Goal: Information Seeking & Learning: Compare options

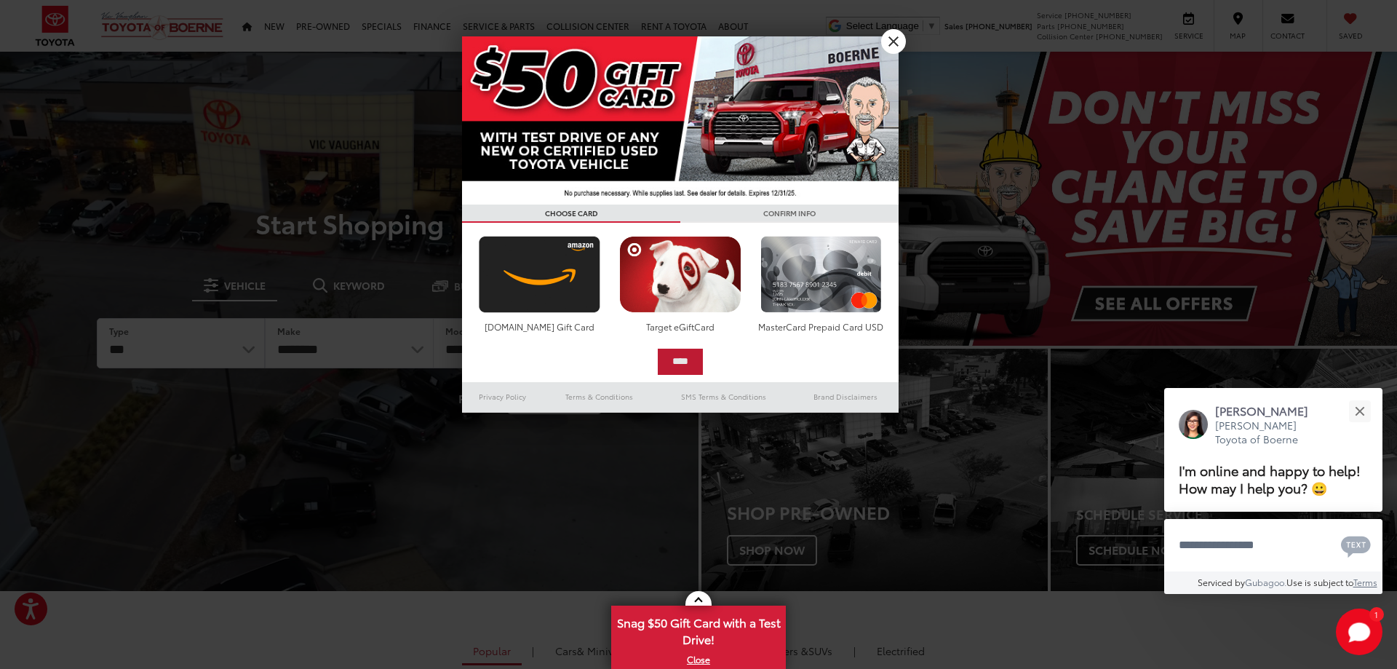
click at [675, 365] on input "****" at bounding box center [680, 361] width 45 height 26
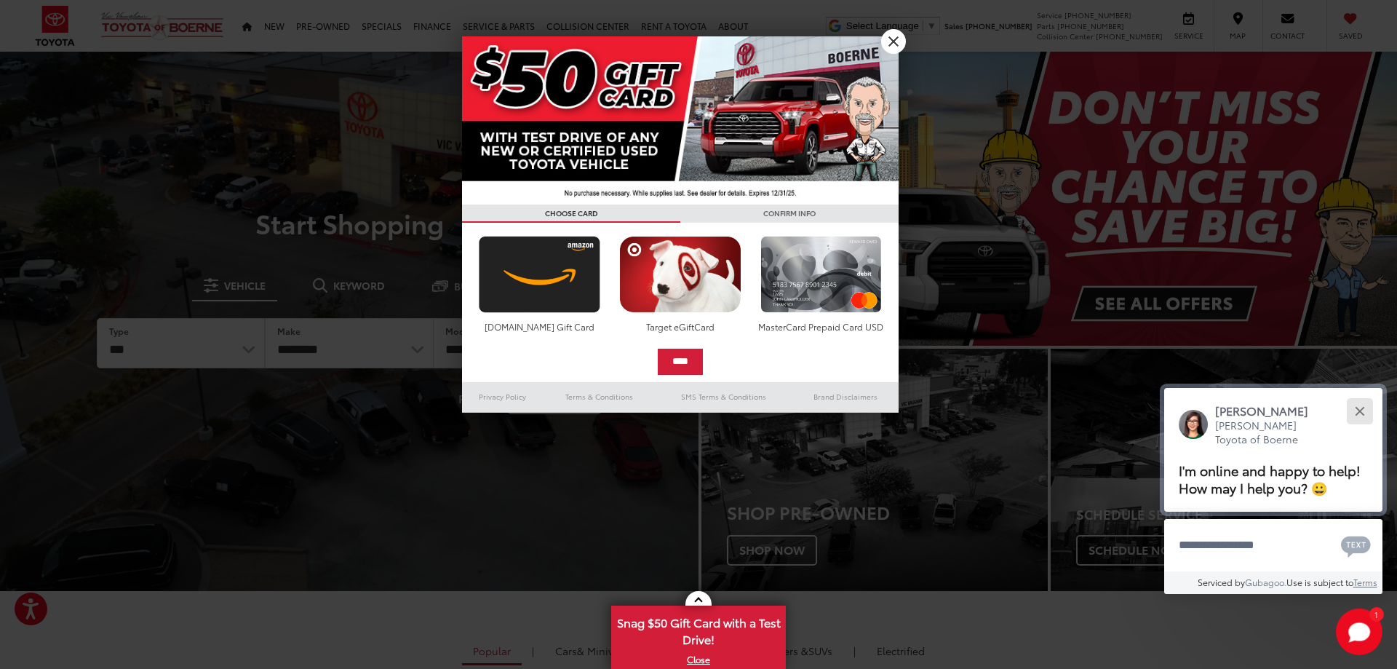
click at [1354, 395] on button "Close" at bounding box center [1359, 410] width 31 height 31
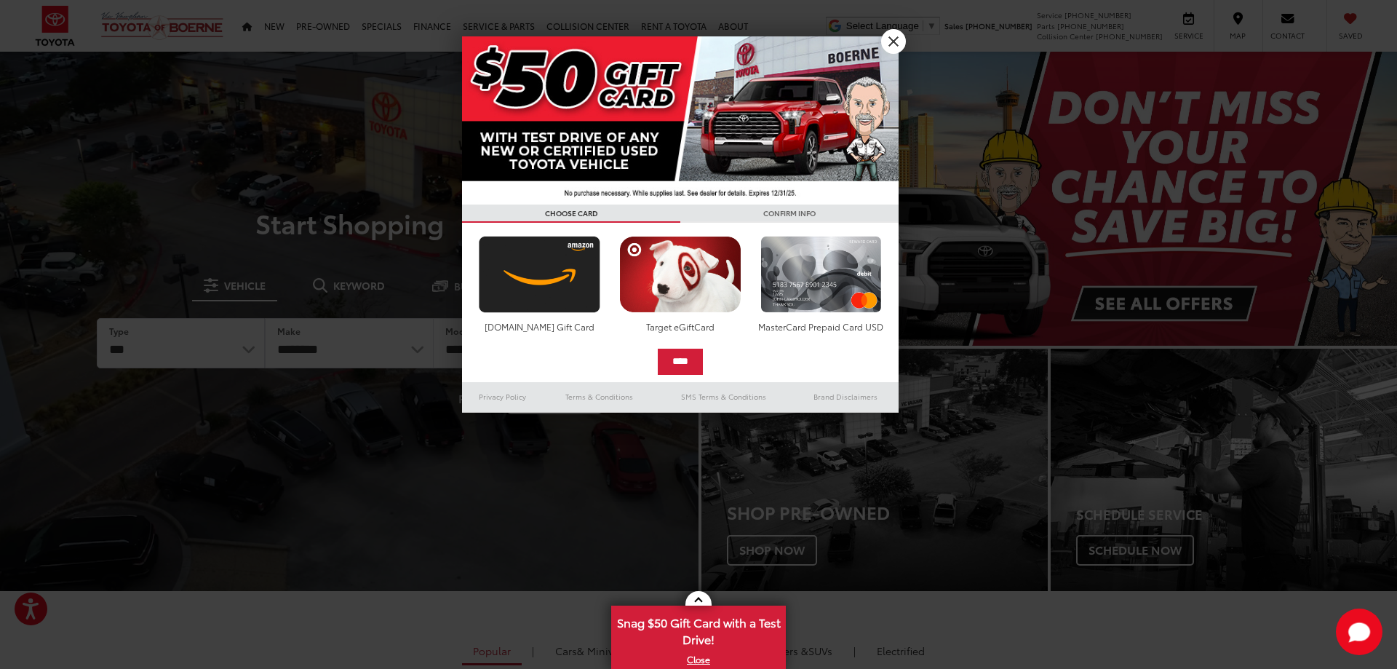
click at [631, 177] on img at bounding box center [680, 120] width 436 height 168
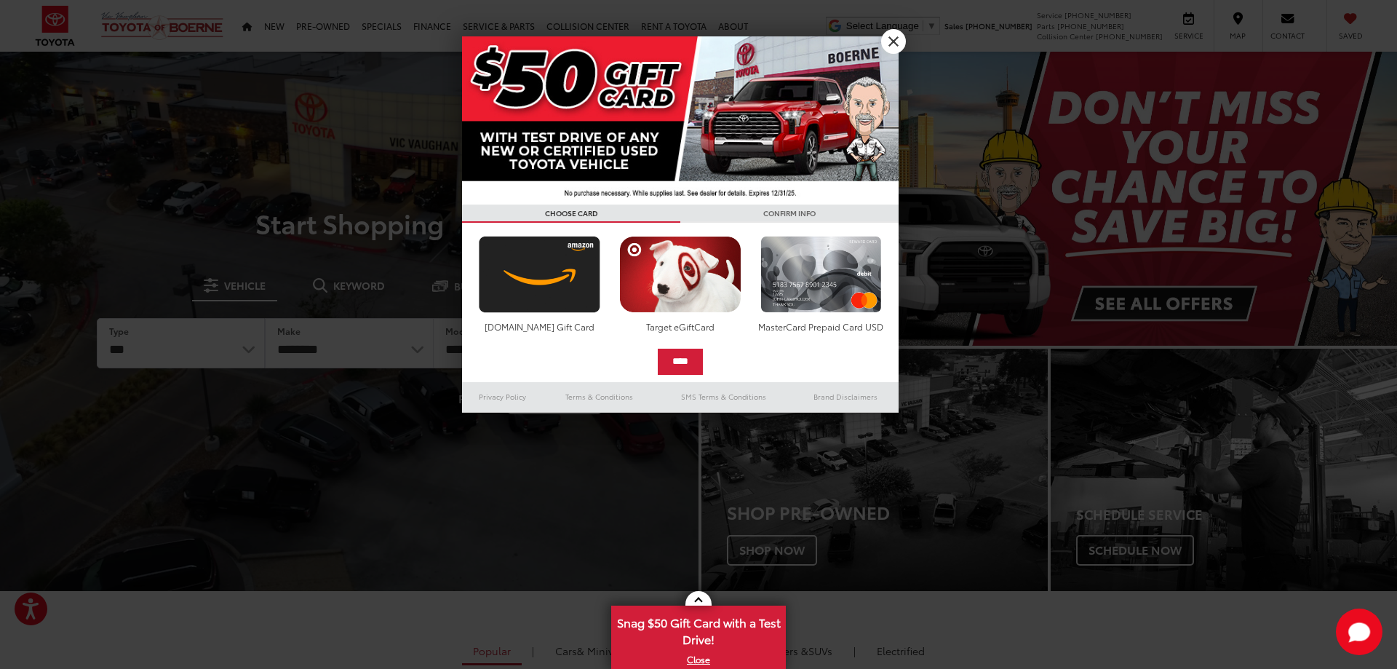
click at [640, 200] on img at bounding box center [680, 120] width 436 height 168
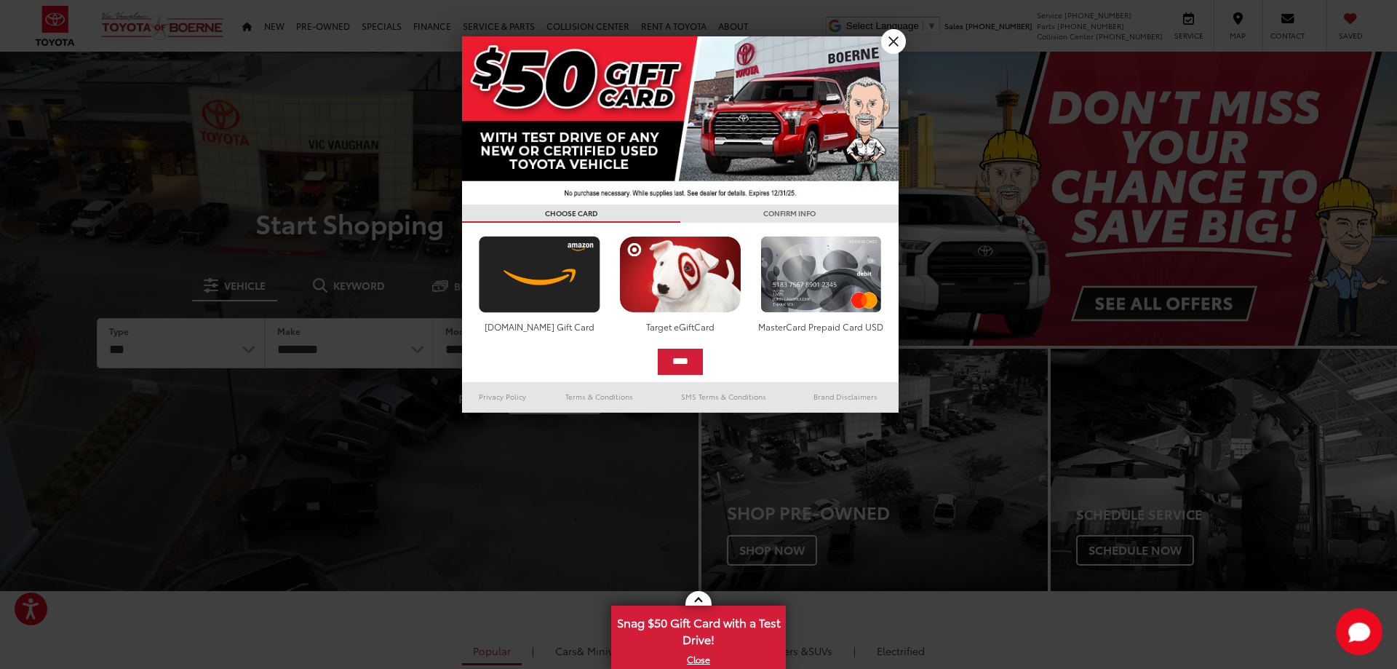
click at [628, 316] on div "Target eGiftCard" at bounding box center [680, 284] width 140 height 109
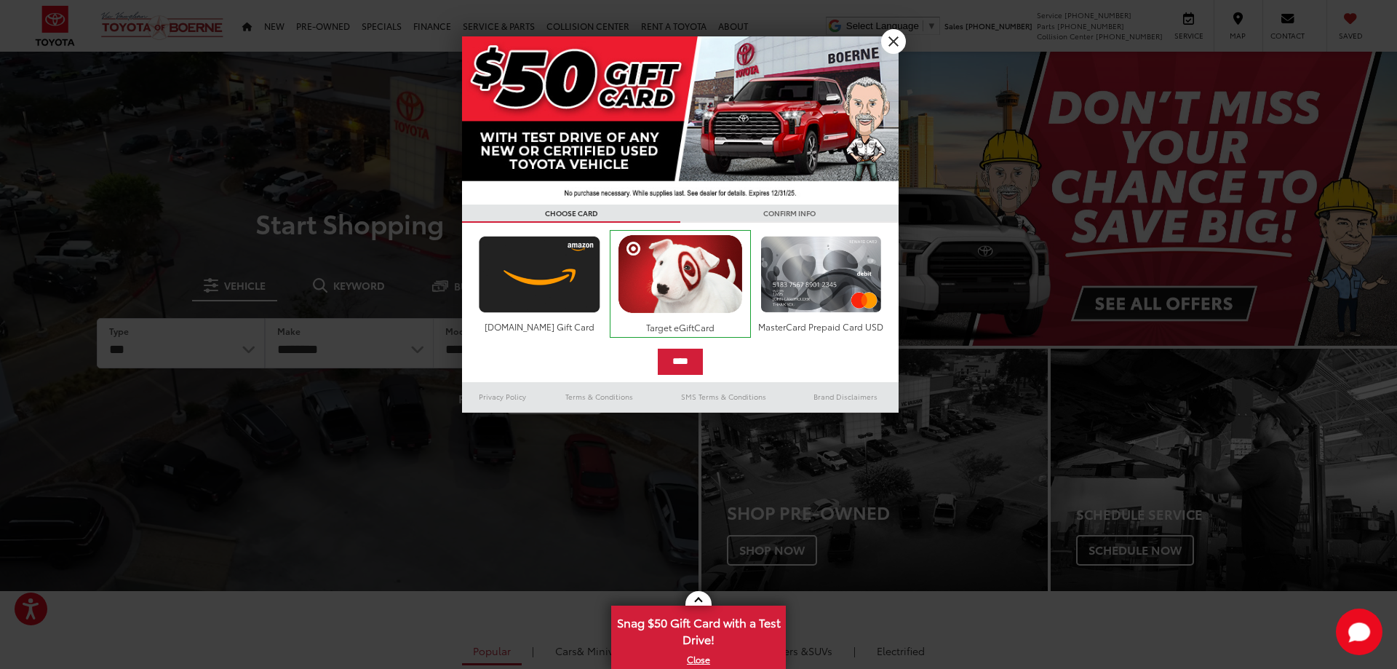
click at [745, 343] on div "First, select your reward Amazon.com Gift Card Target eGiftCard MasterCard Prep…" at bounding box center [680, 302] width 422 height 145
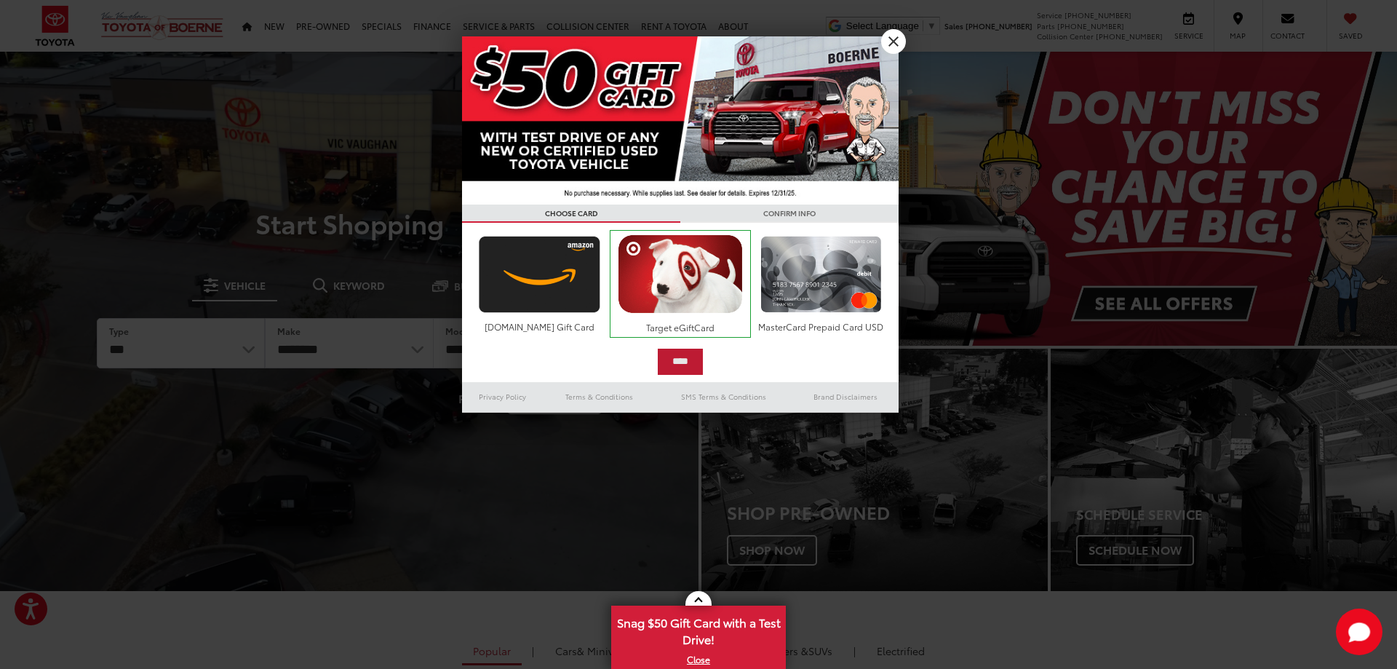
drag, startPoint x: 697, startPoint y: 377, endPoint x: 696, endPoint y: 369, distance: 8.0
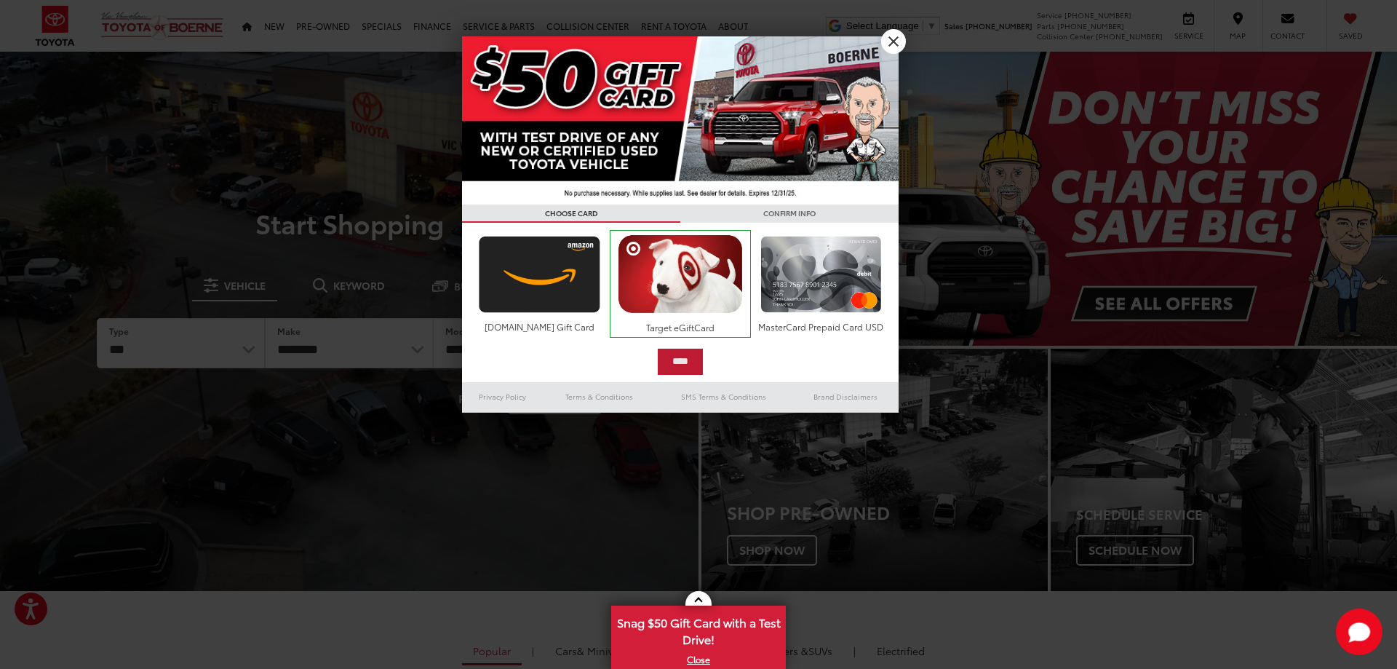
click at [697, 376] on div "**********" at bounding box center [680, 302] width 436 height 159
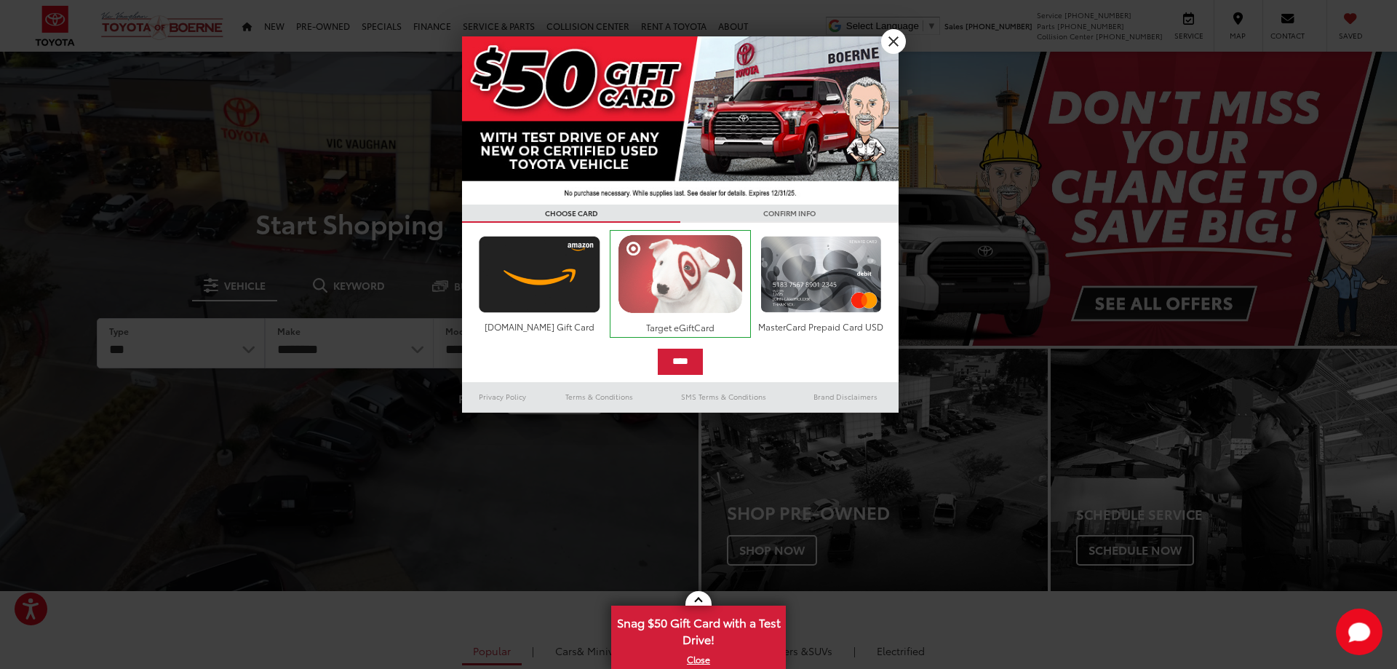
click at [634, 245] on img at bounding box center [680, 273] width 132 height 79
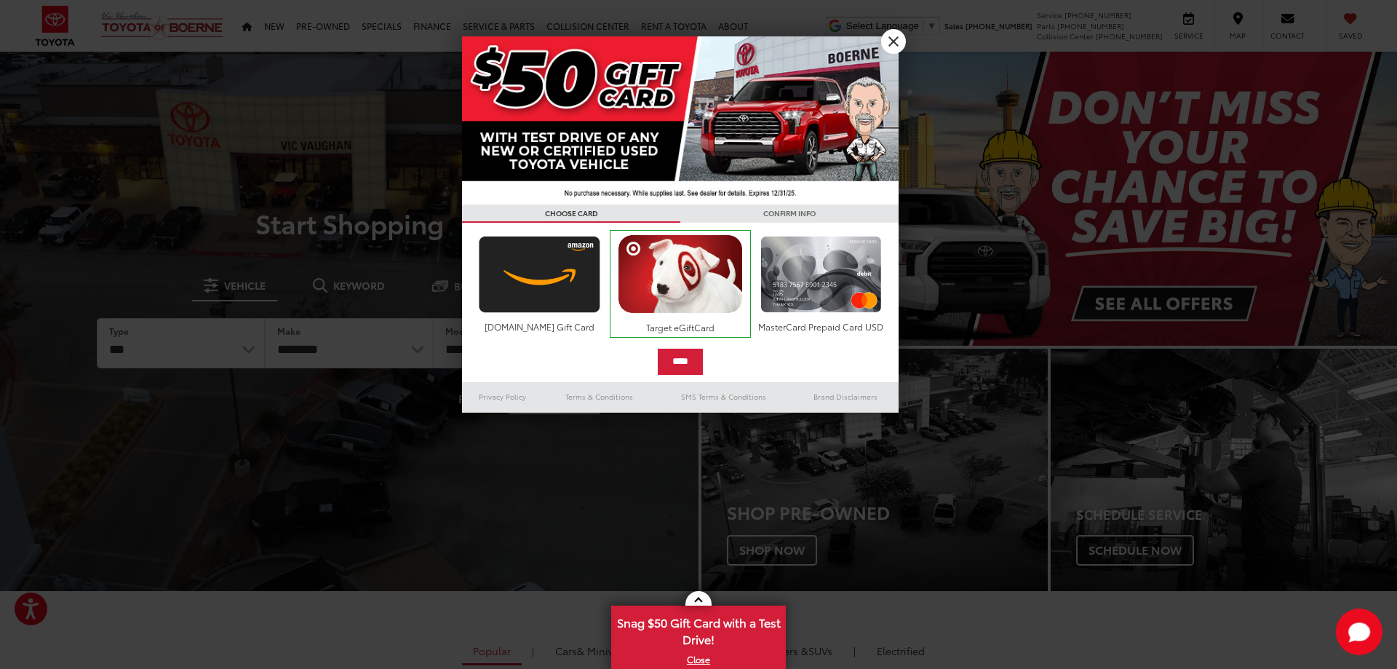
click at [622, 129] on img at bounding box center [680, 120] width 436 height 168
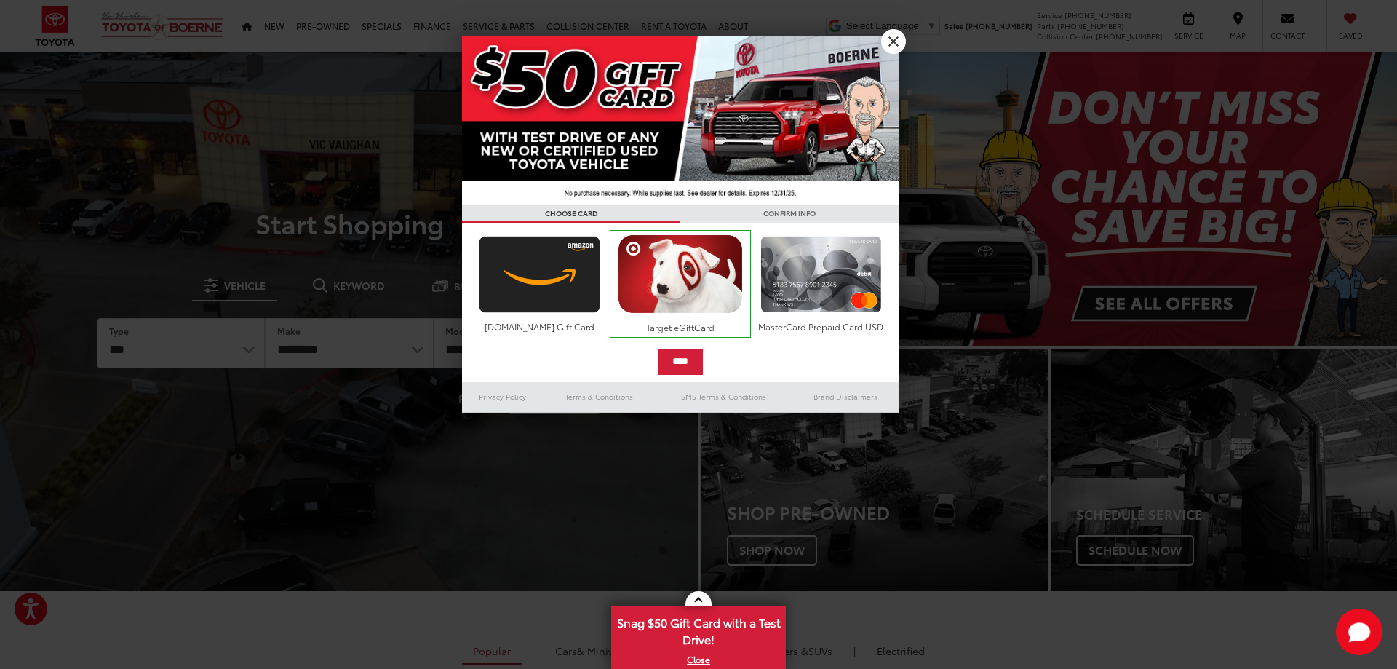
click at [893, 44] on link "X" at bounding box center [893, 41] width 25 height 25
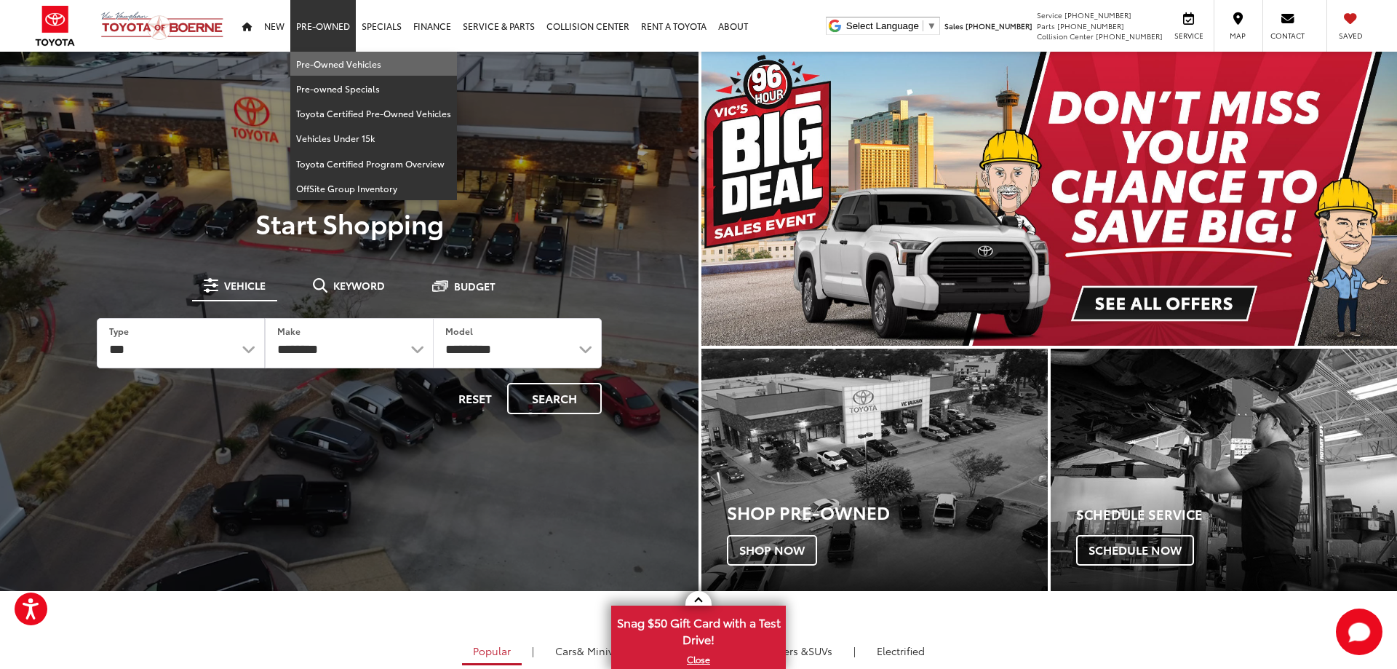
click at [320, 60] on link "Pre-Owned Vehicles" at bounding box center [373, 64] width 167 height 25
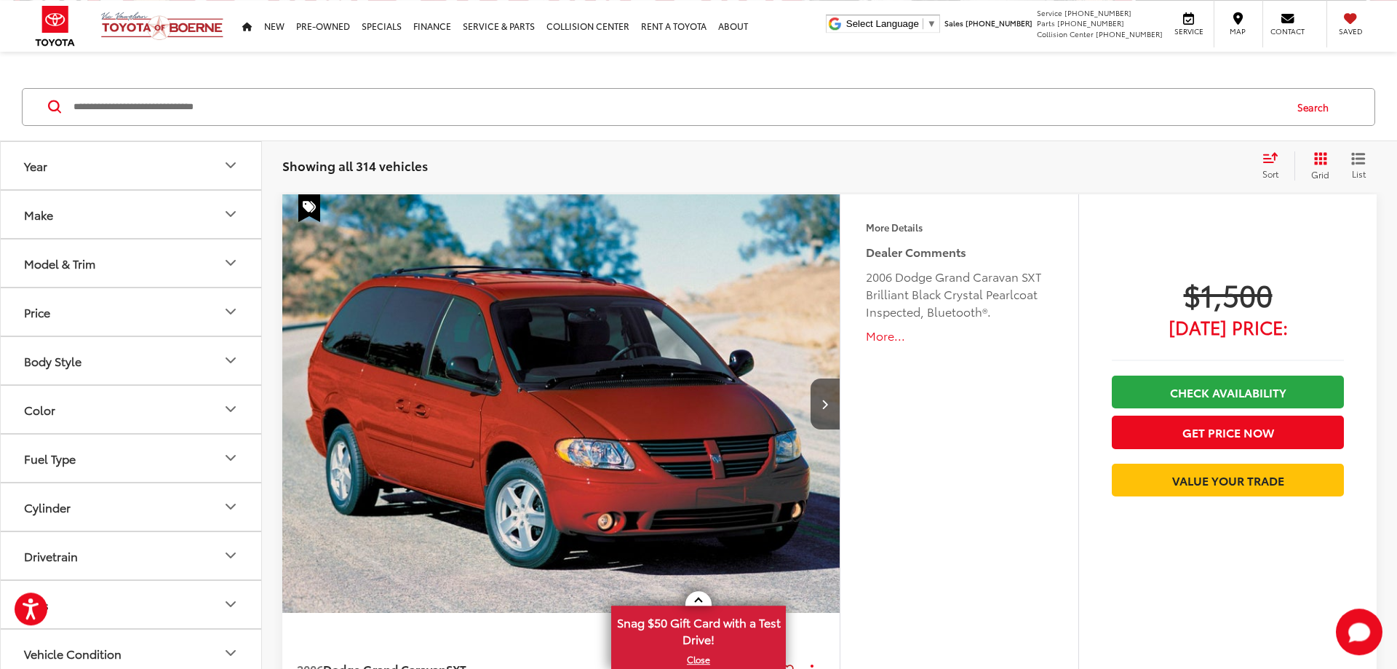
scroll to position [223, 0]
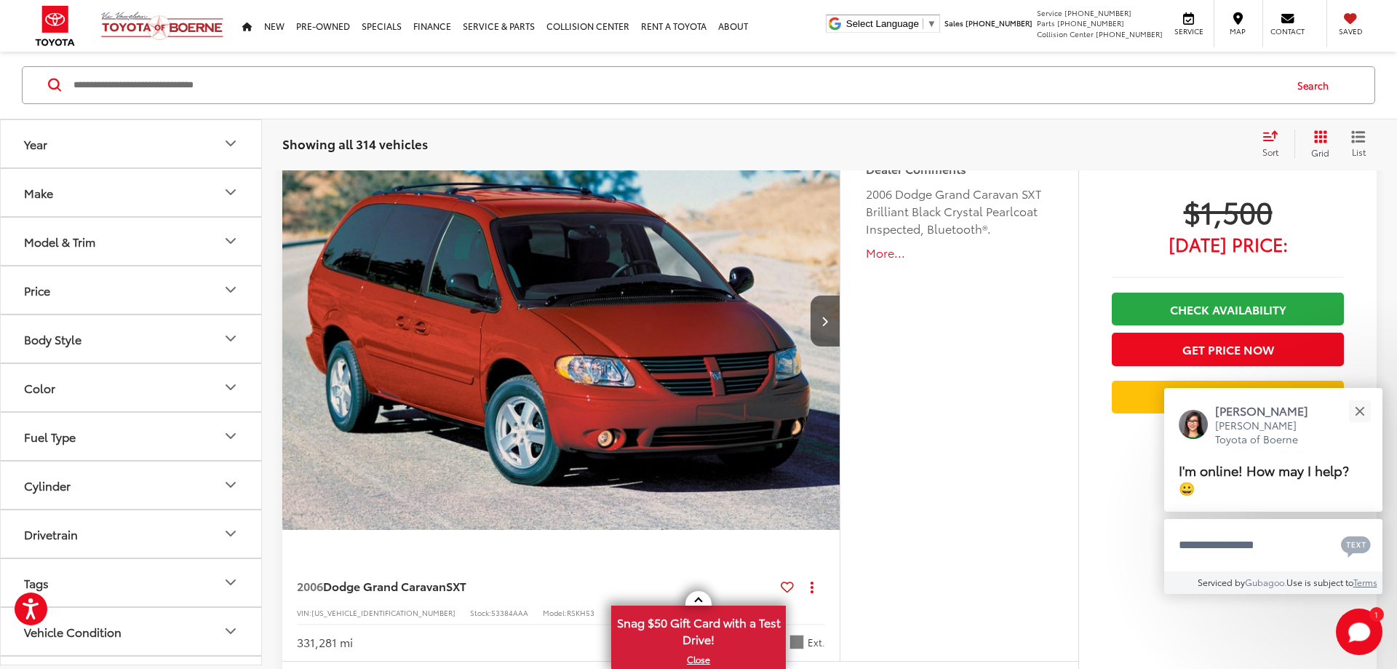
click at [231, 196] on icon "Make" at bounding box center [230, 192] width 17 height 17
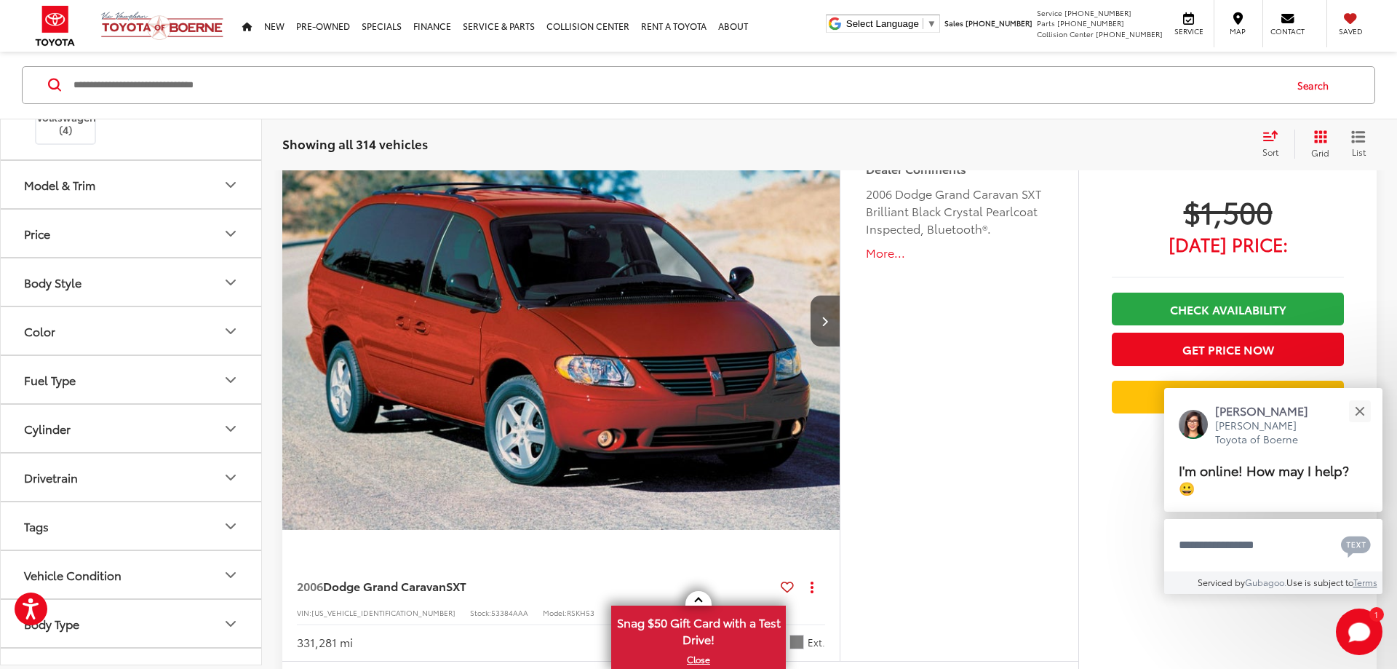
scroll to position [611, 0]
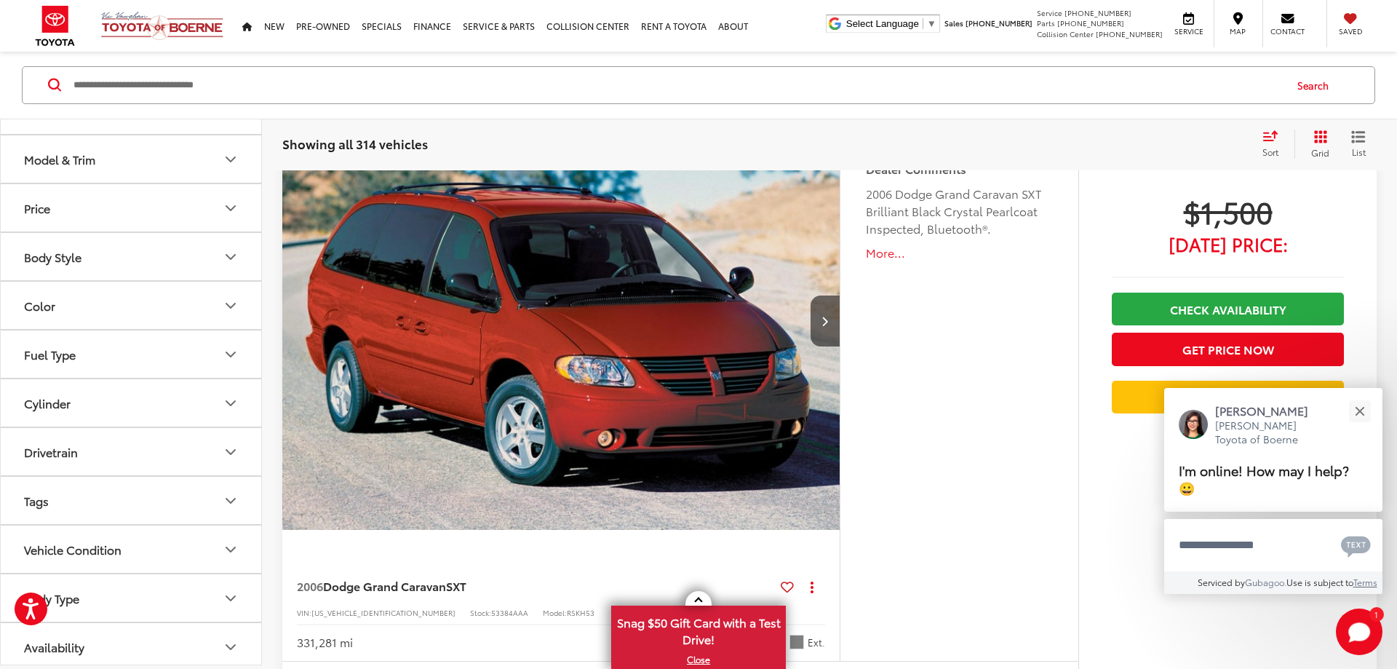
click at [193, 65] on label "Toyota (213)" at bounding box center [196, 52] width 59 height 25
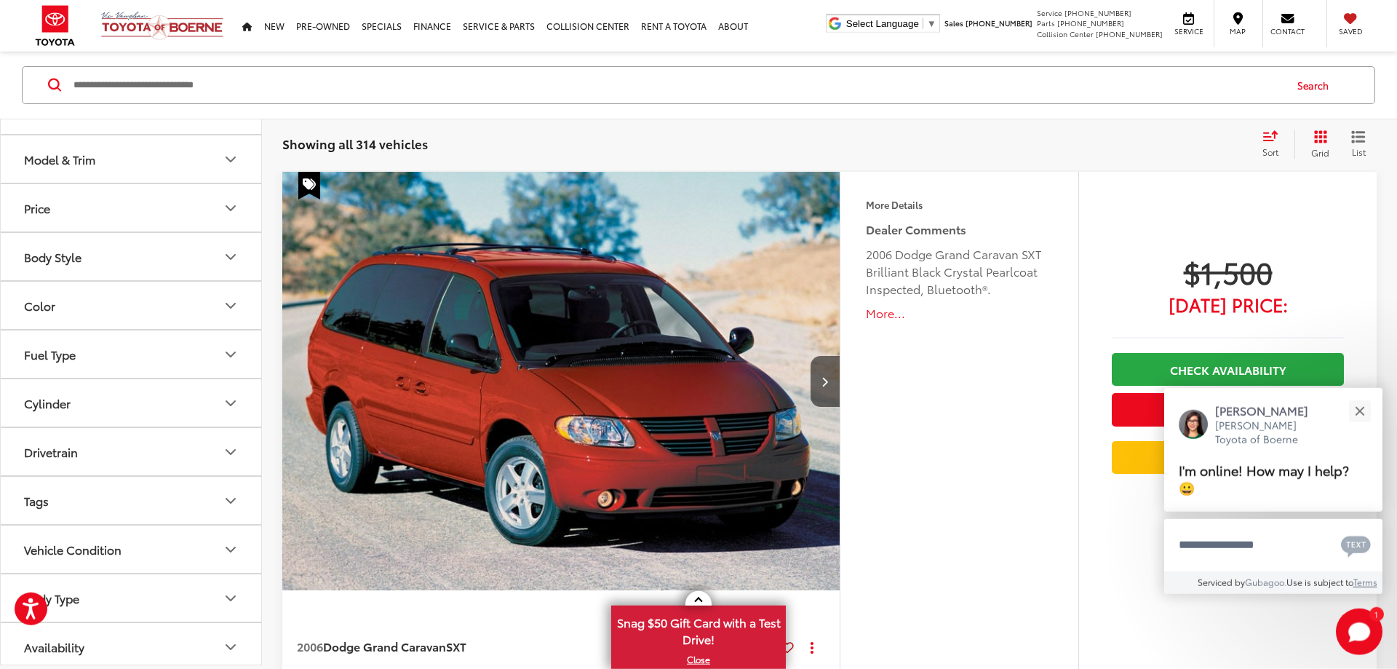
scroll to position [161, 0]
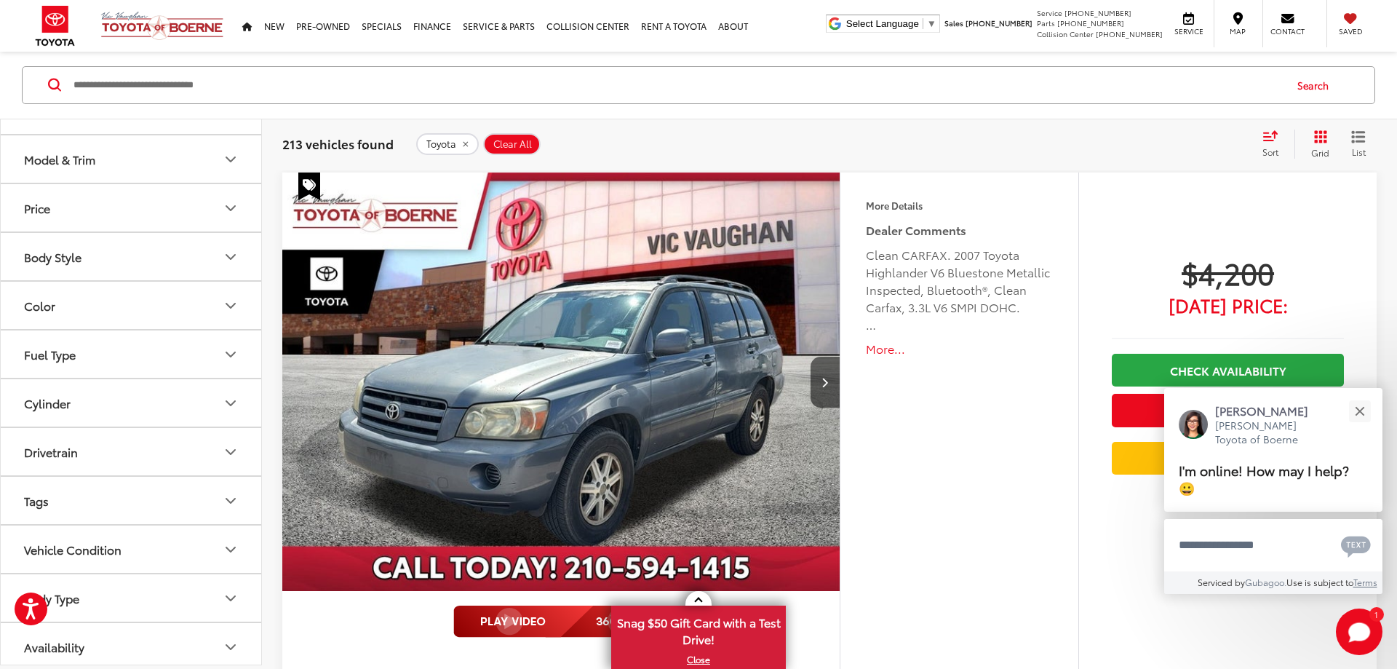
click at [232, 168] on icon "Model & Trim" at bounding box center [230, 159] width 17 height 17
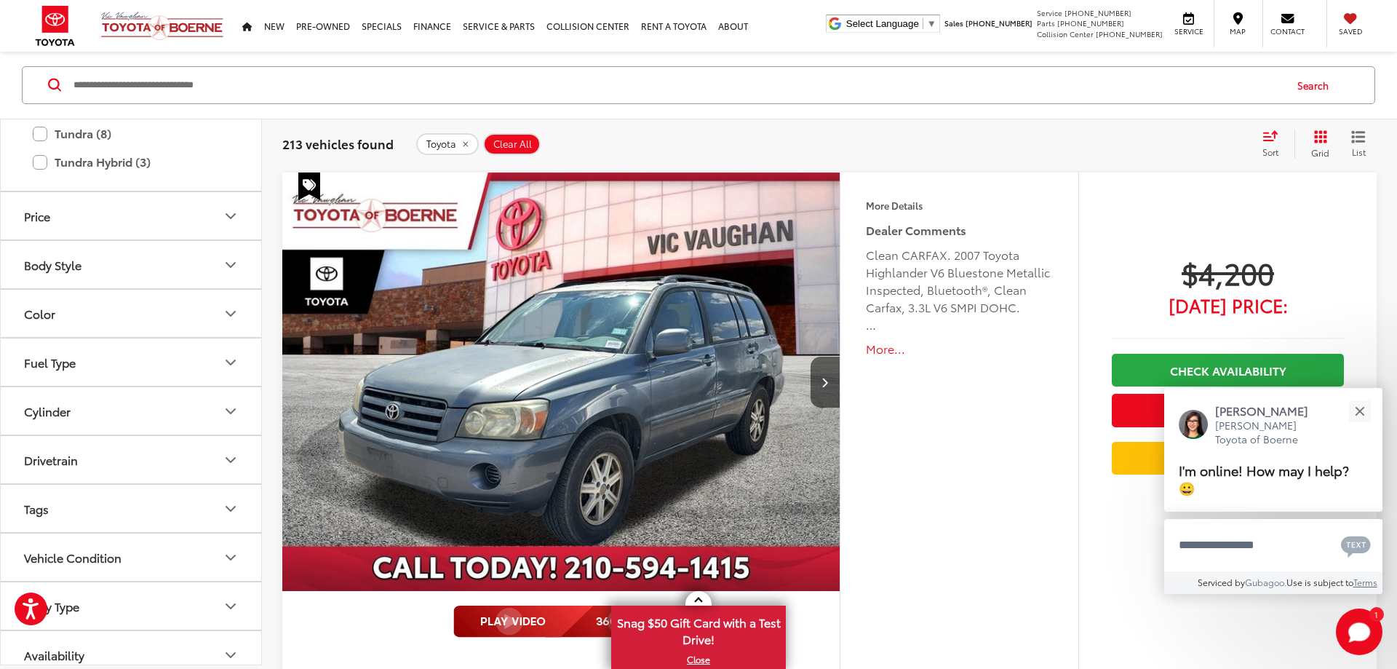
scroll to position [1309, 0]
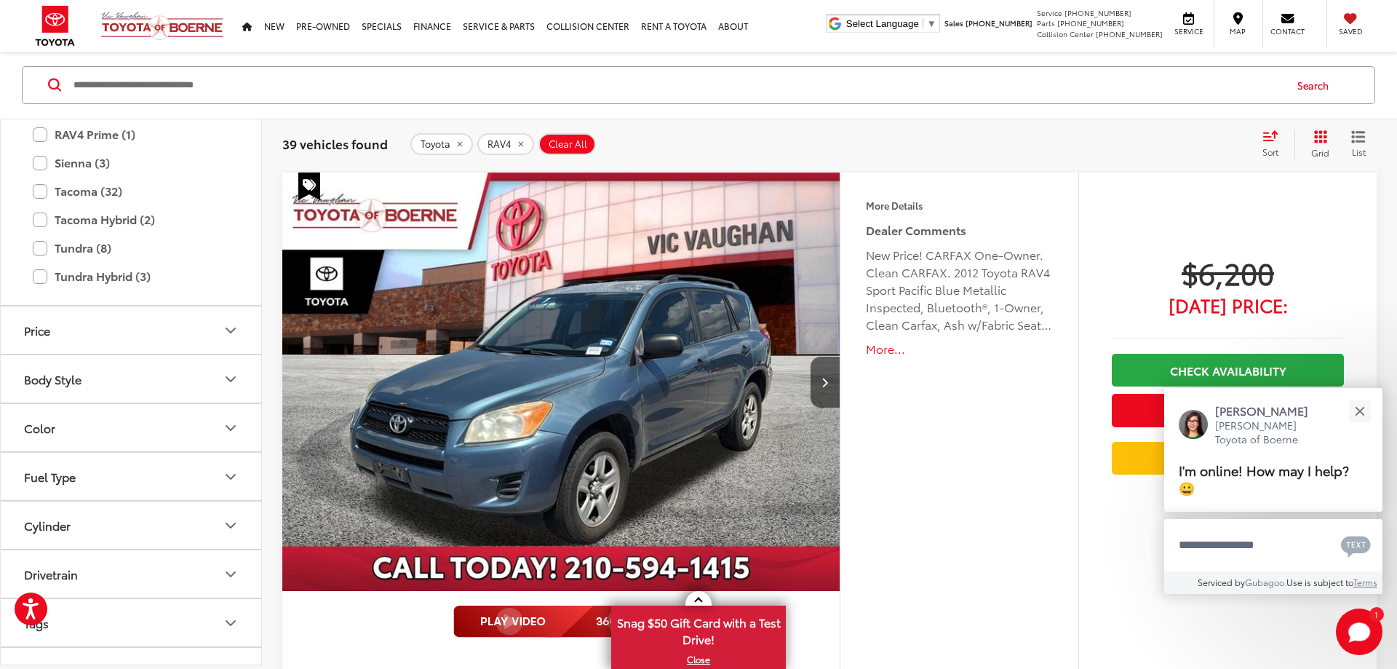
click at [60, 42] on label "XLE Premium (6)" at bounding box center [142, 29] width 175 height 25
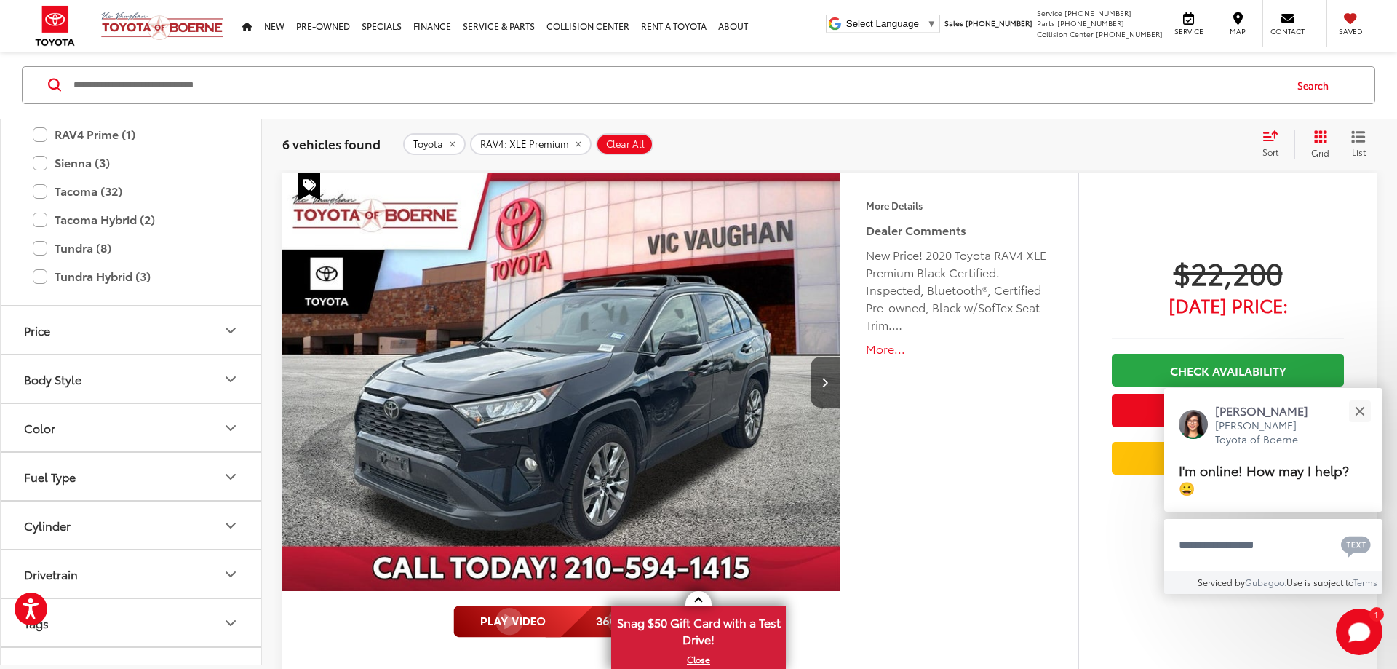
click at [59, 68] on label "Adventure (5)" at bounding box center [142, 54] width 175 height 25
click at [60, 17] on label "XLE (27)" at bounding box center [142, 3] width 175 height 25
click at [65, 93] on label "Sport (1)" at bounding box center [142, 80] width 175 height 25
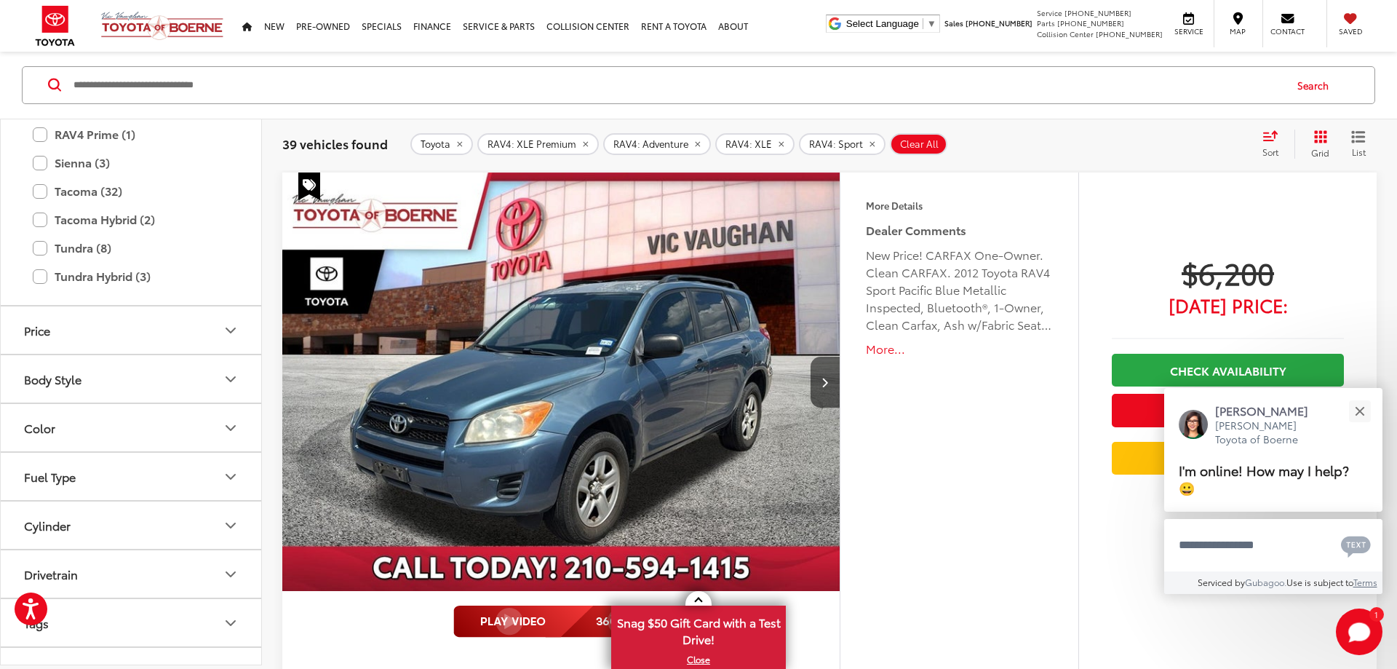
click at [1272, 137] on icon "Select sort value" at bounding box center [1270, 135] width 16 height 11
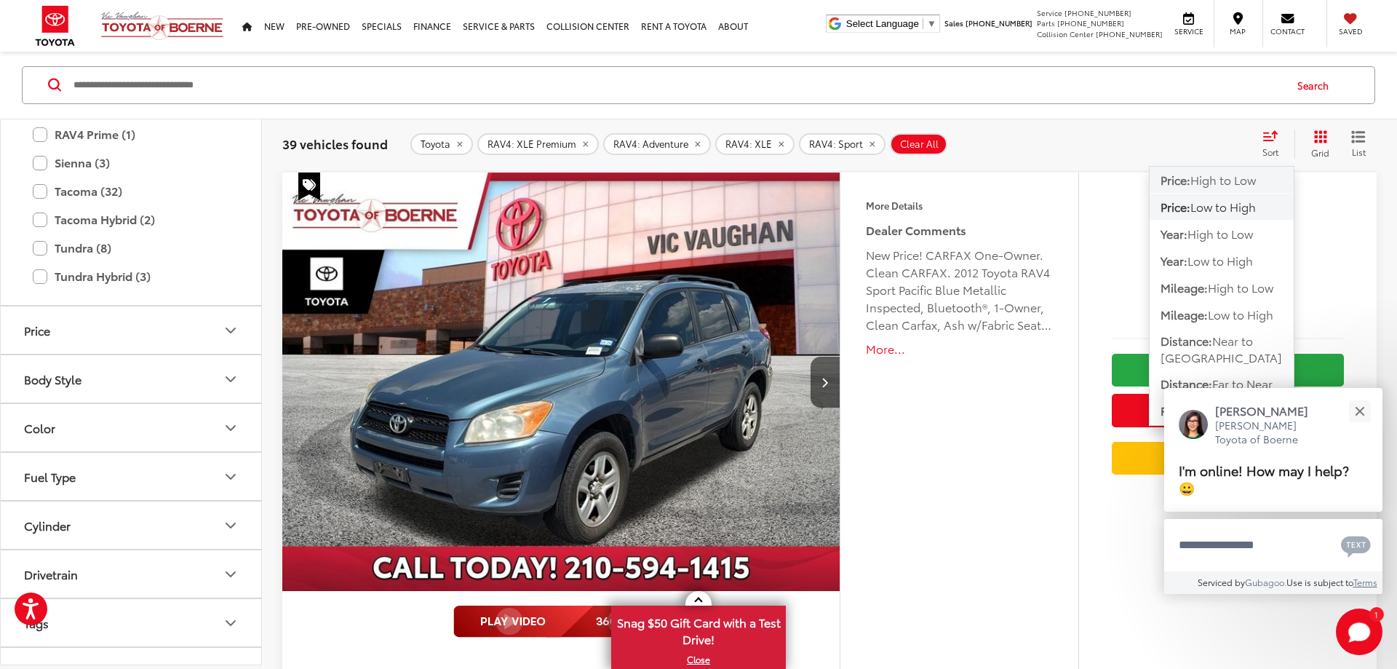
click at [1216, 179] on span "High to Low" at bounding box center [1222, 179] width 65 height 17
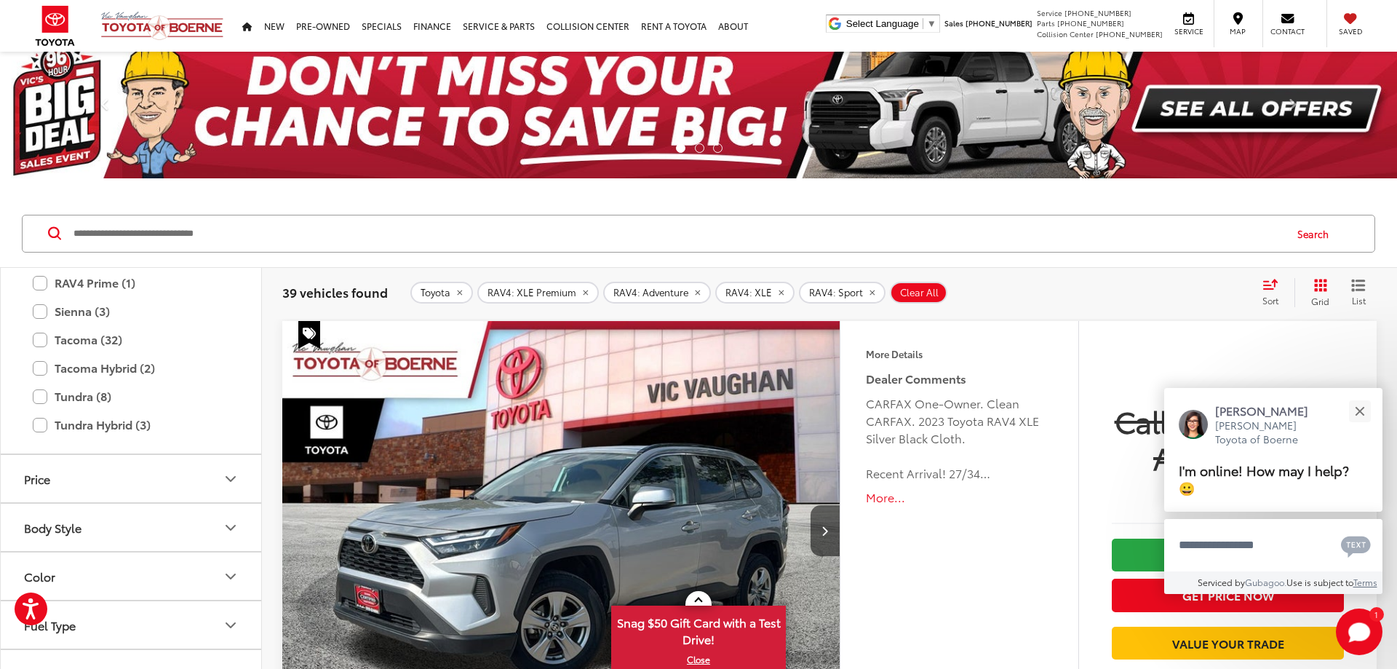
scroll to position [161, 0]
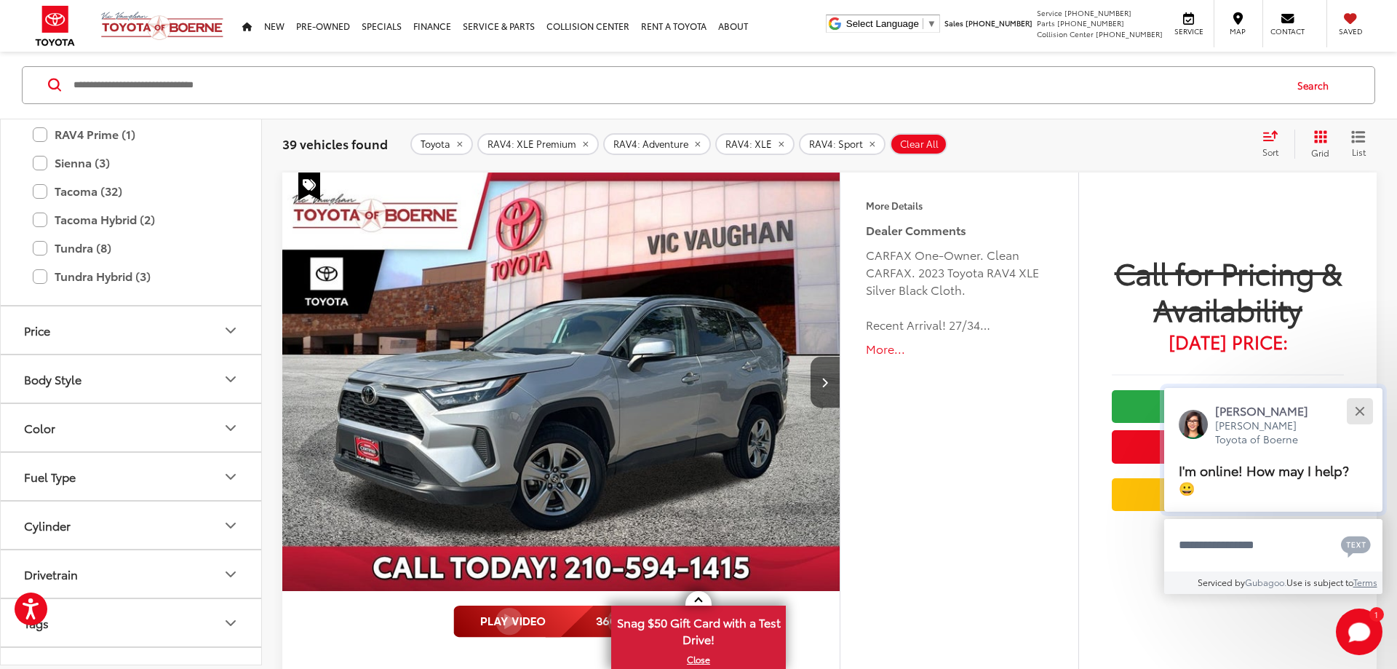
click at [1363, 411] on button "Close" at bounding box center [1359, 410] width 31 height 31
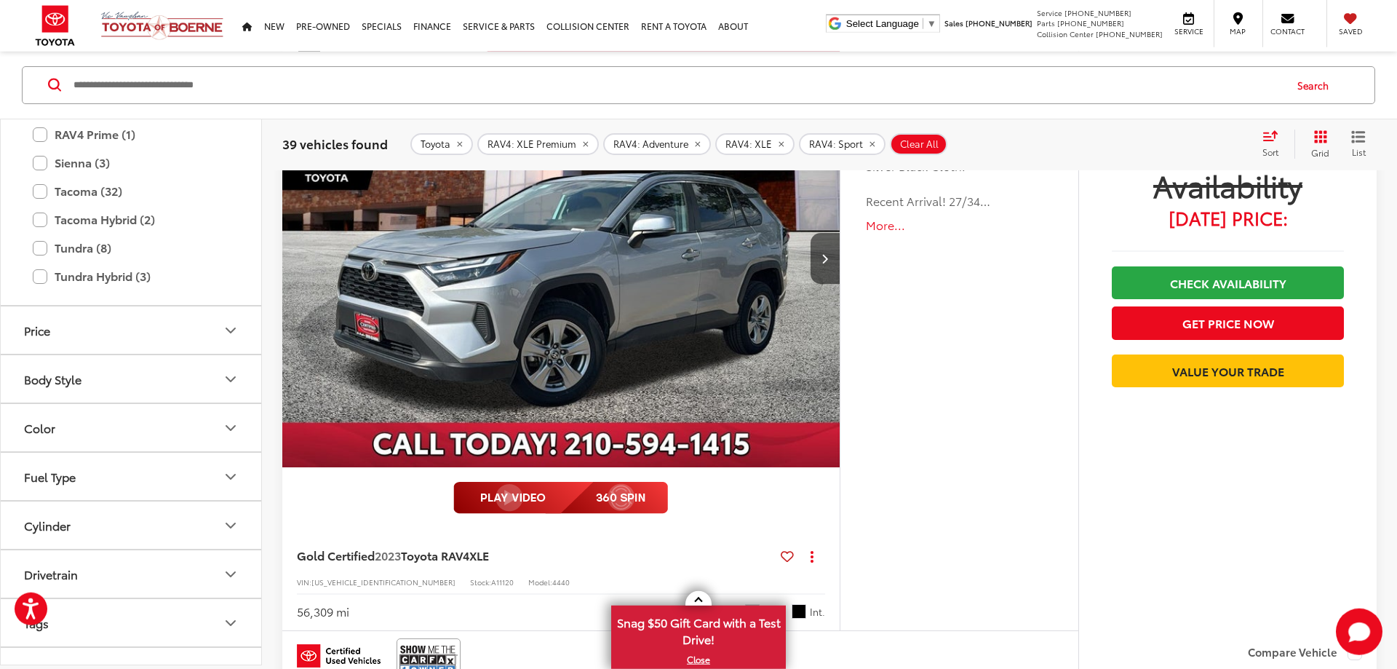
scroll to position [276, 0]
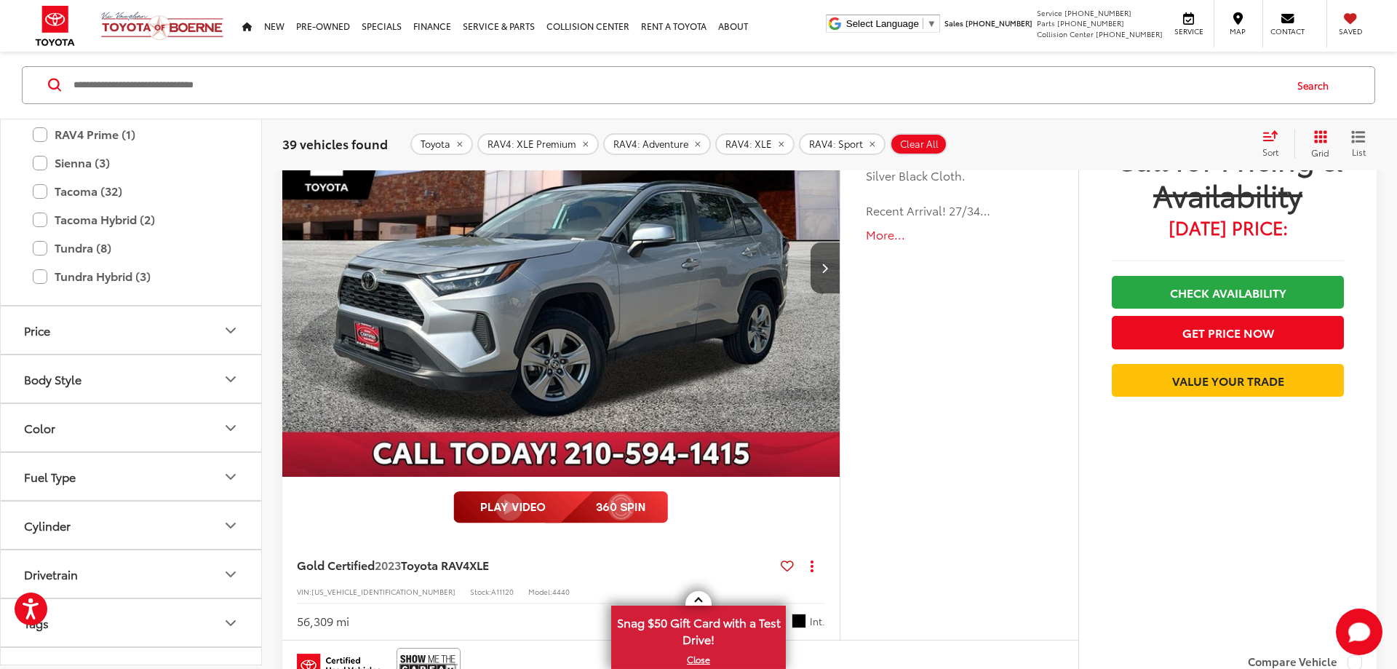
click at [1268, 129] on div "Sort" at bounding box center [1274, 143] width 39 height 29
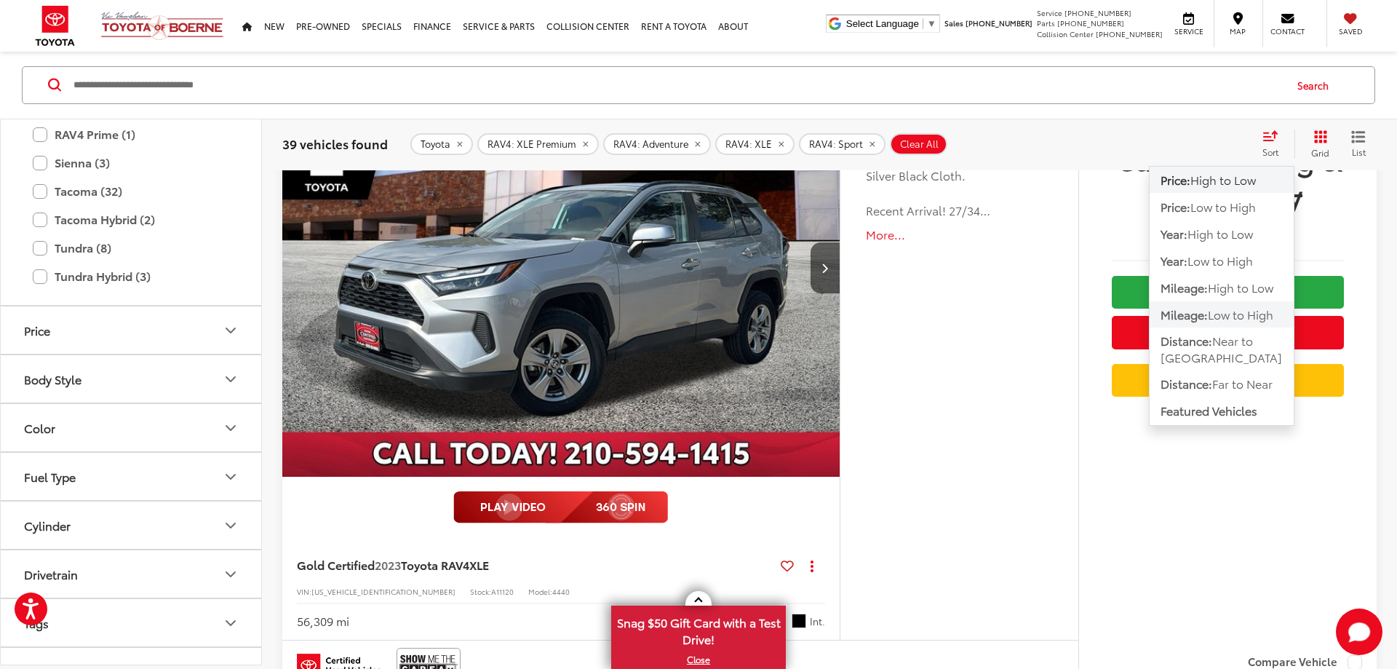
click at [1201, 316] on span "Mileage:" at bounding box center [1183, 314] width 47 height 17
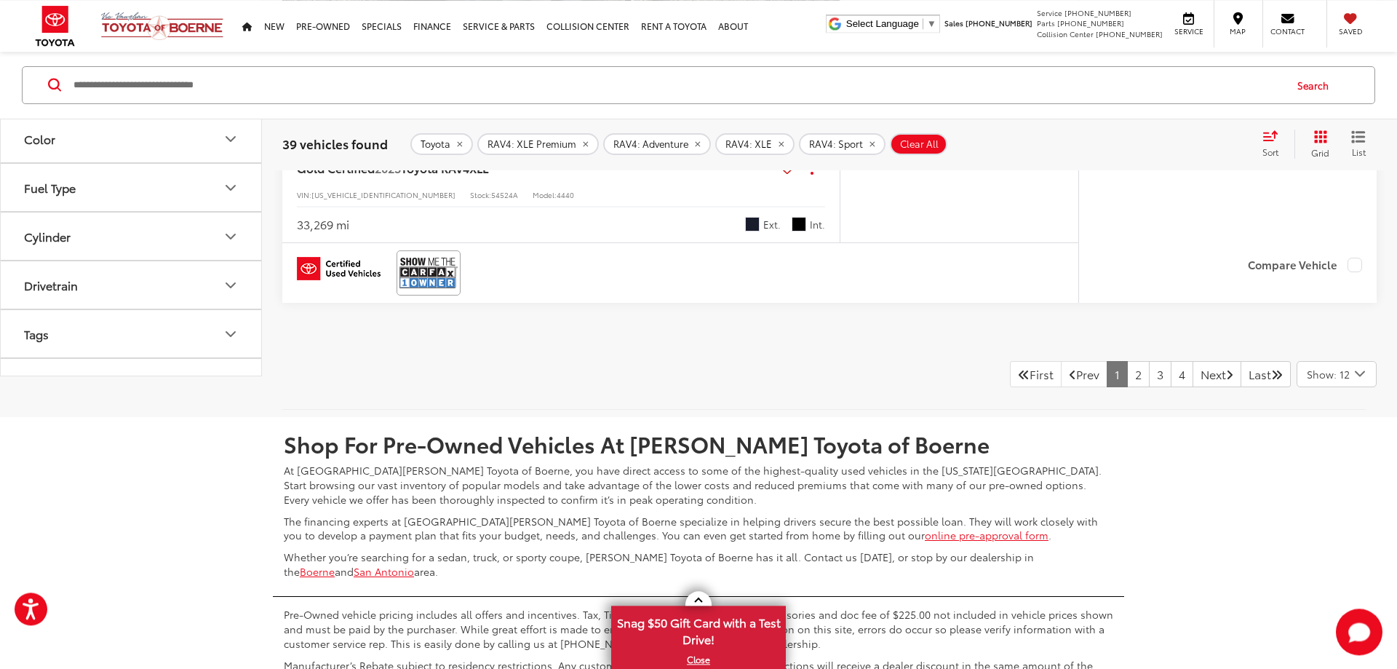
scroll to position [7952, 0]
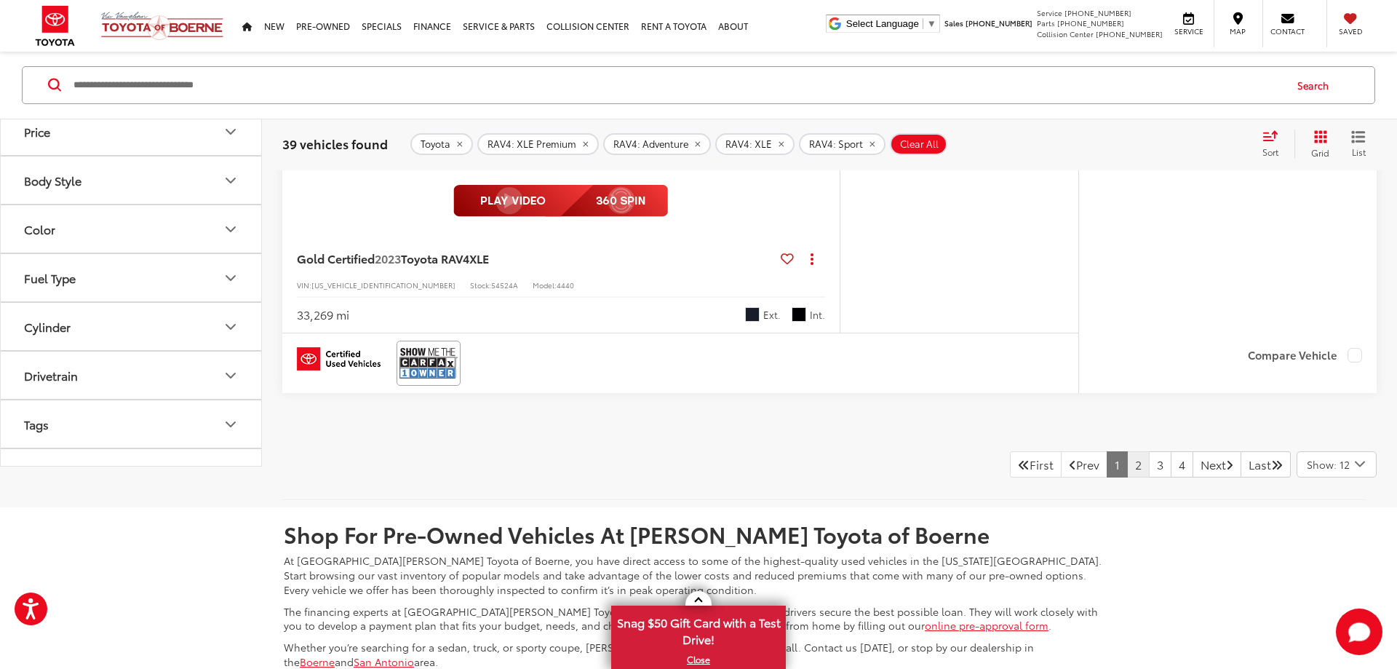
click at [1127, 464] on link "2" at bounding box center [1138, 464] width 23 height 26
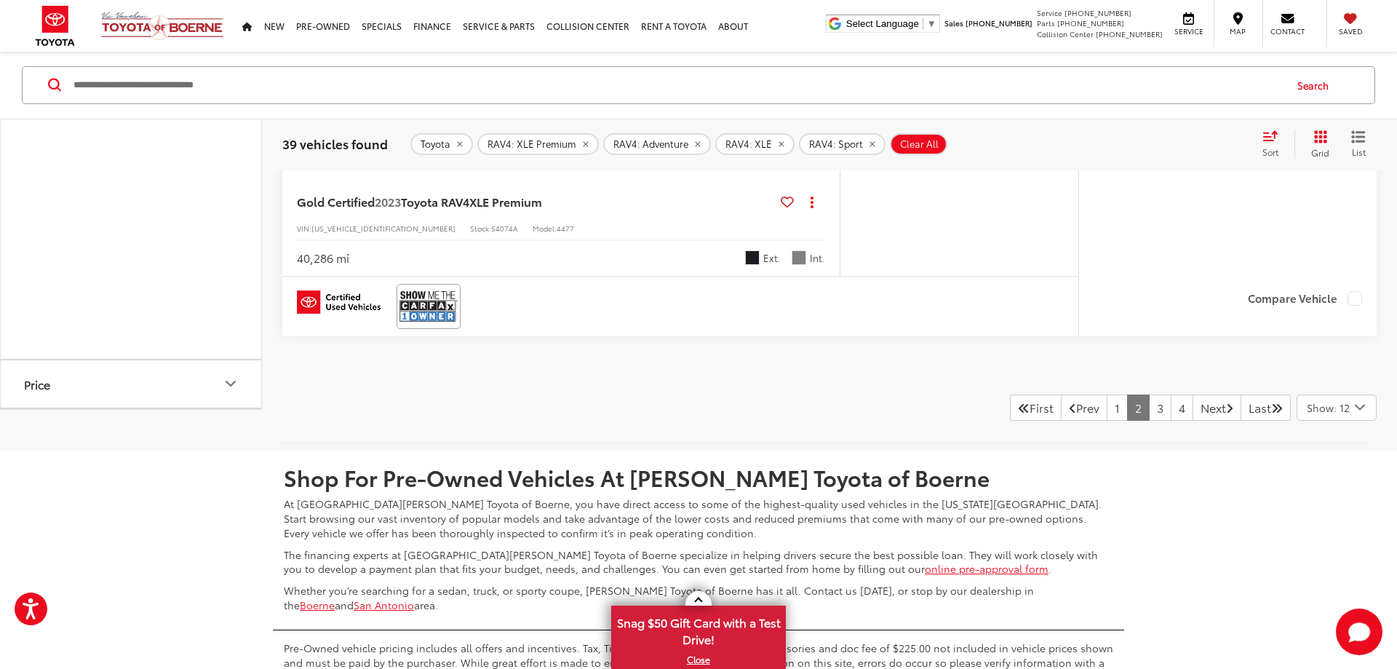
scroll to position [7899, 0]
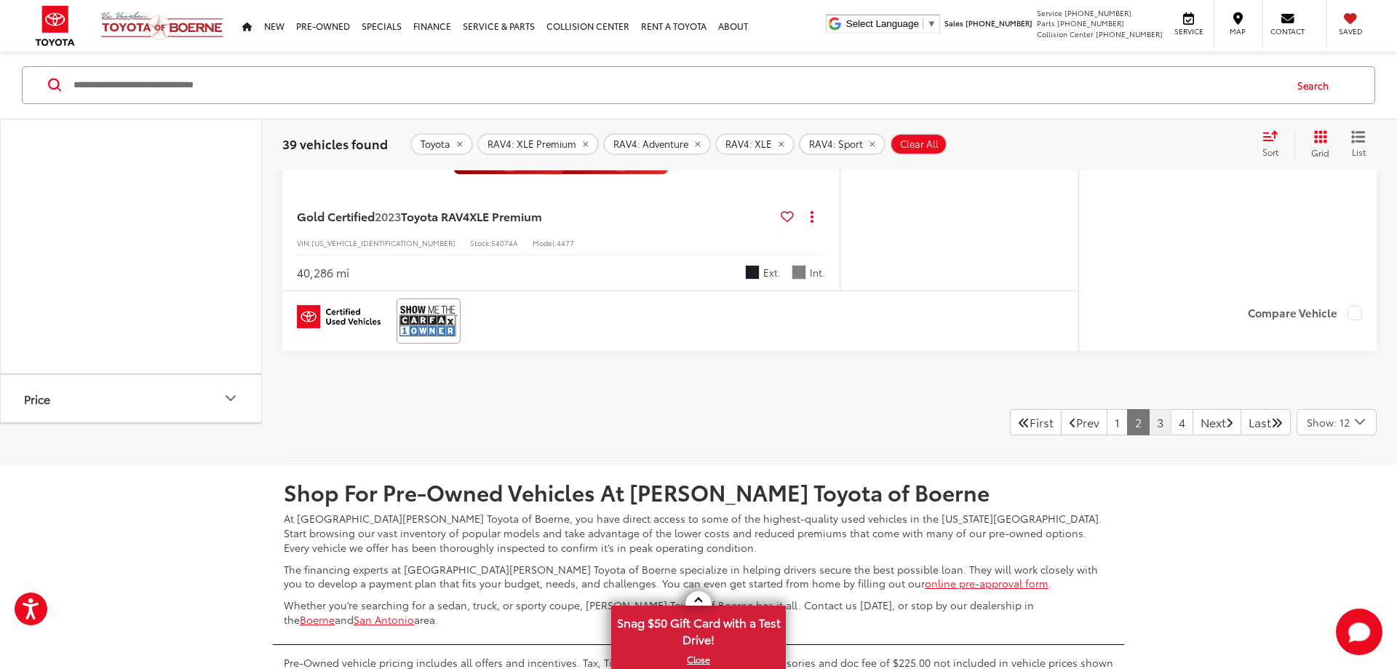
click at [1149, 419] on link "3" at bounding box center [1160, 422] width 23 height 26
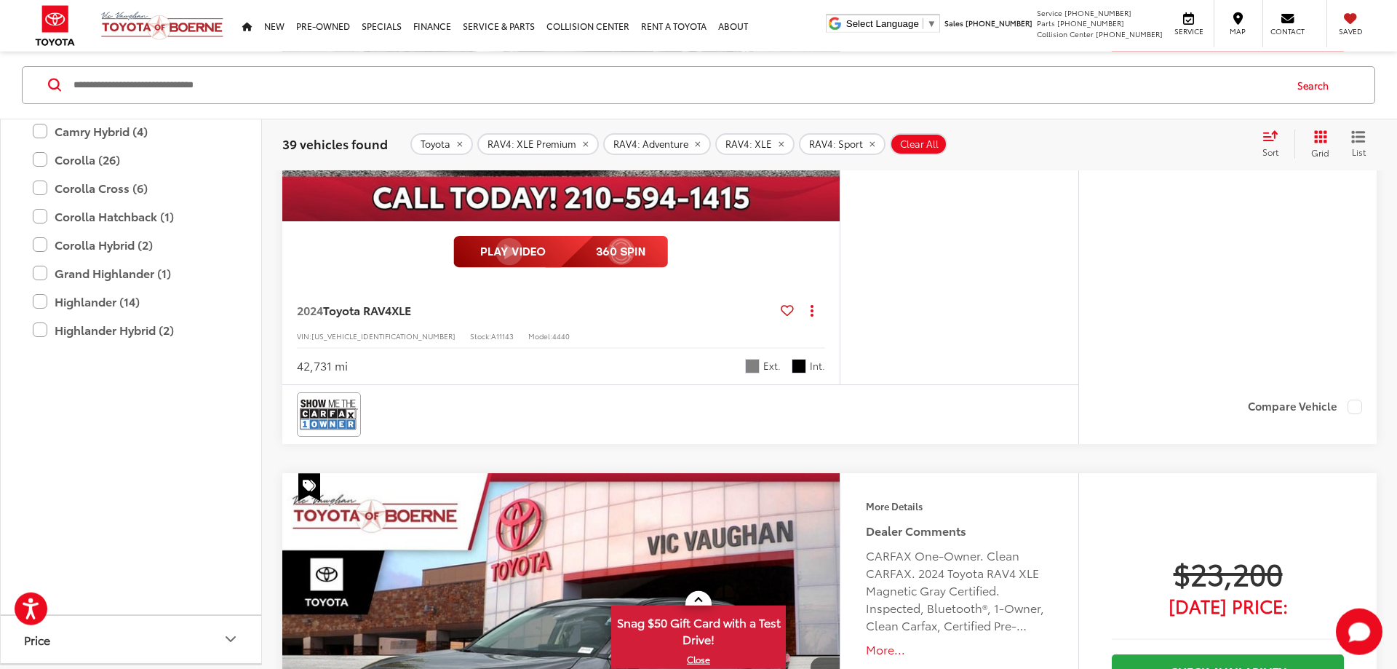
scroll to position [1942, 0]
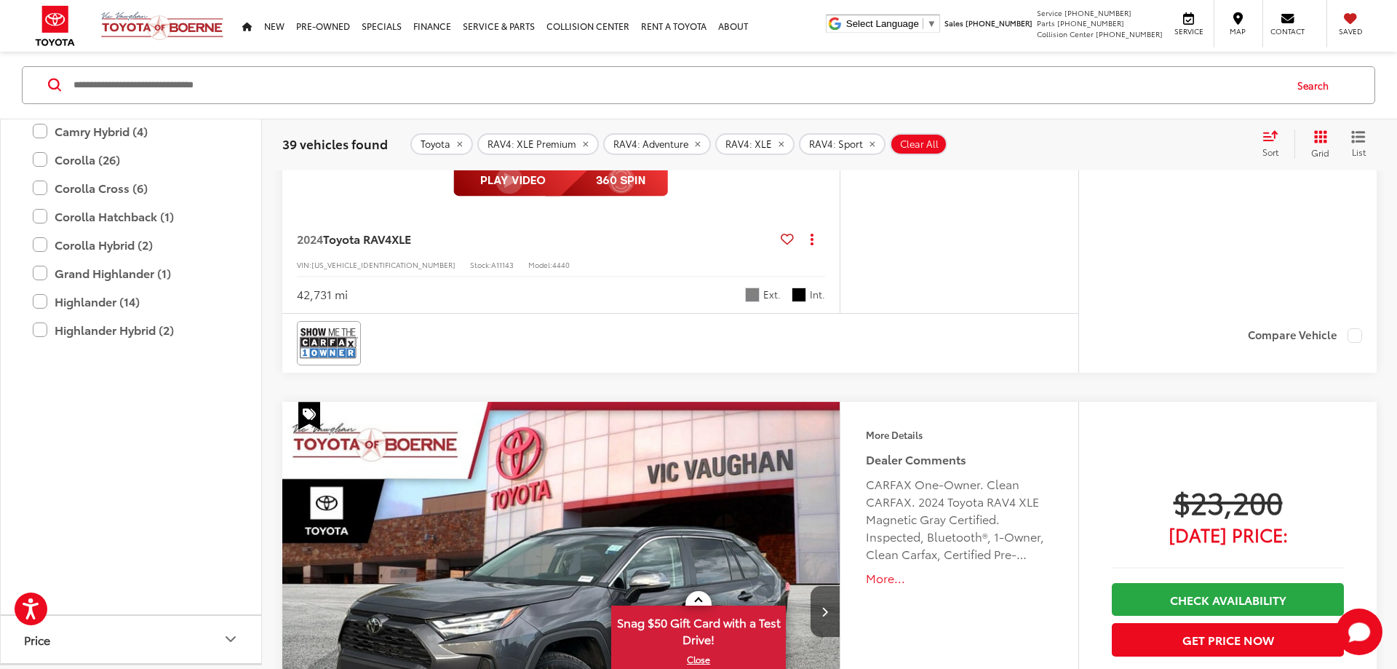
click at [781, 141] on icon "remove RAV4: XLE" at bounding box center [780, 144] width 9 height 9
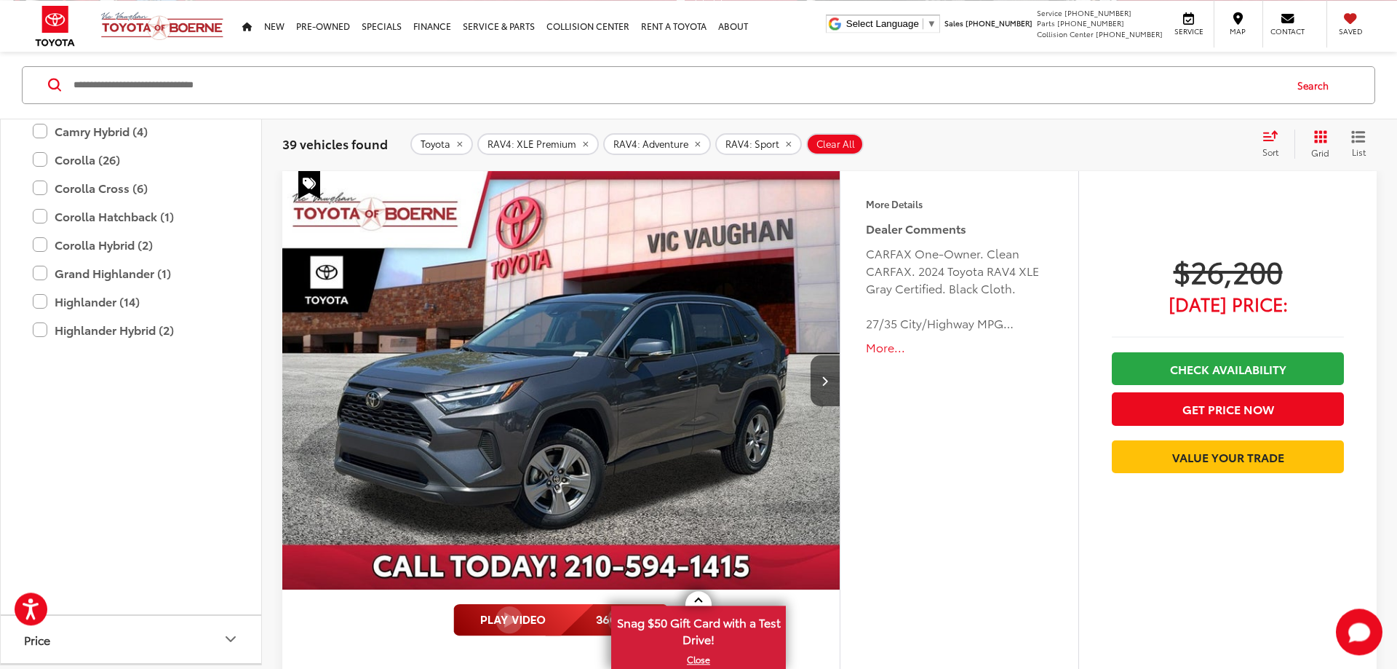
scroll to position [161, 0]
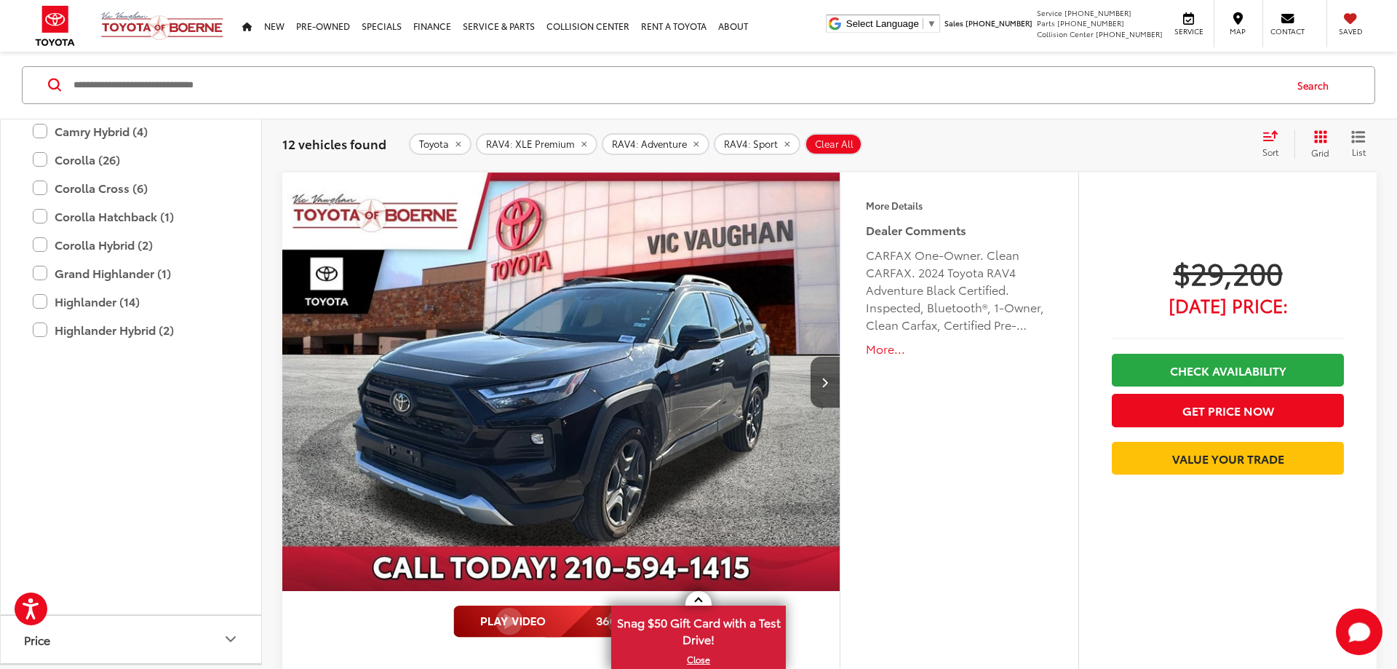
click at [696, 145] on icon "remove RAV4: Adventure" at bounding box center [695, 144] width 5 height 5
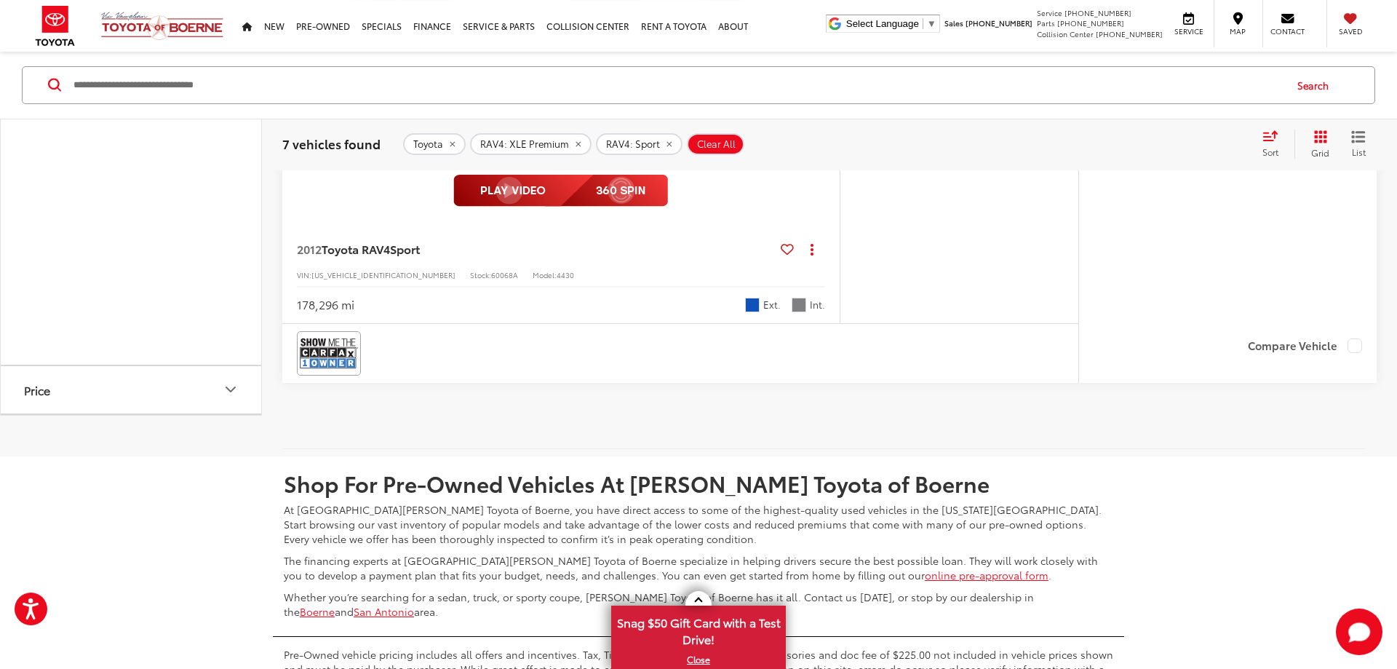
scroll to position [4572, 0]
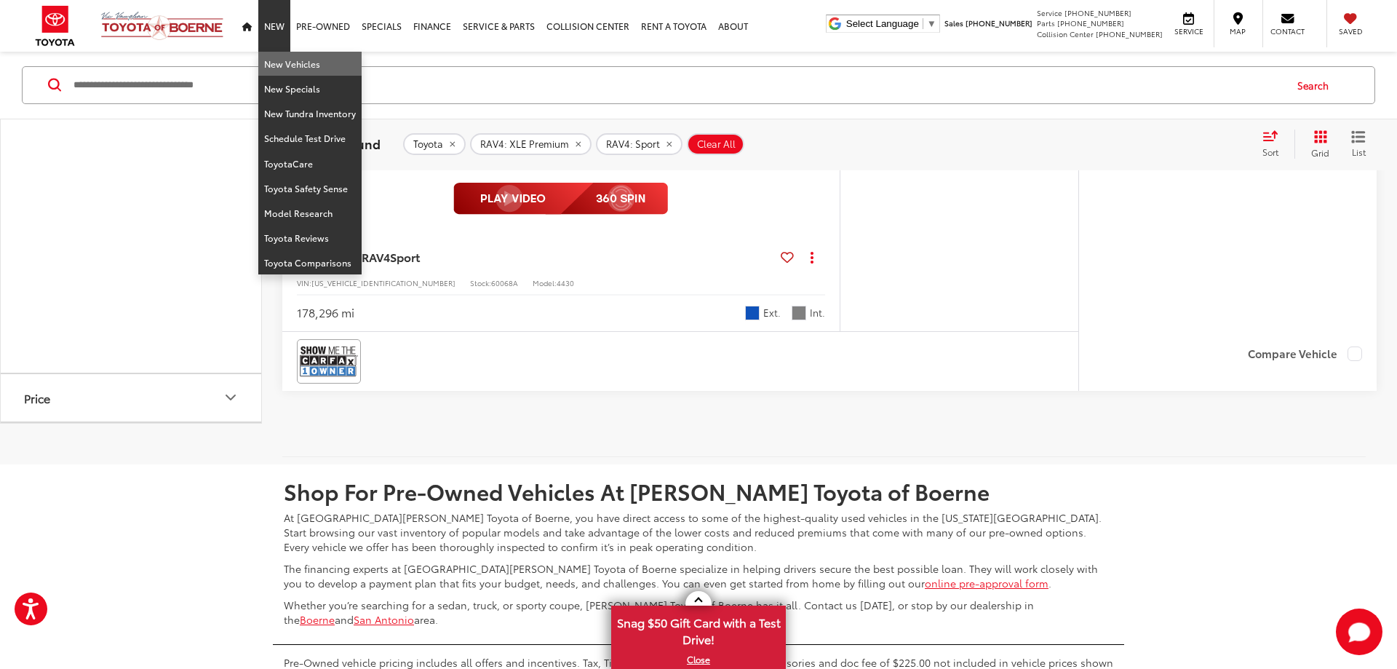
click at [275, 63] on link "New Vehicles" at bounding box center [309, 64] width 103 height 25
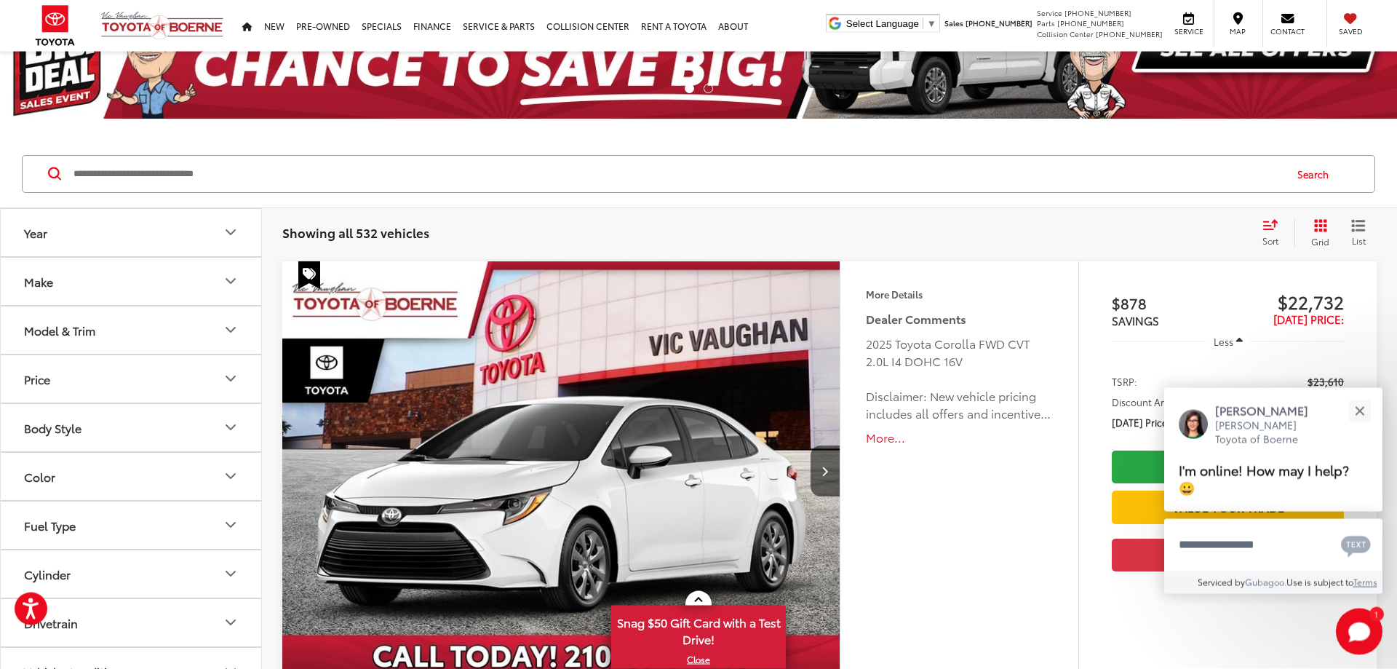
scroll to position [148, 0]
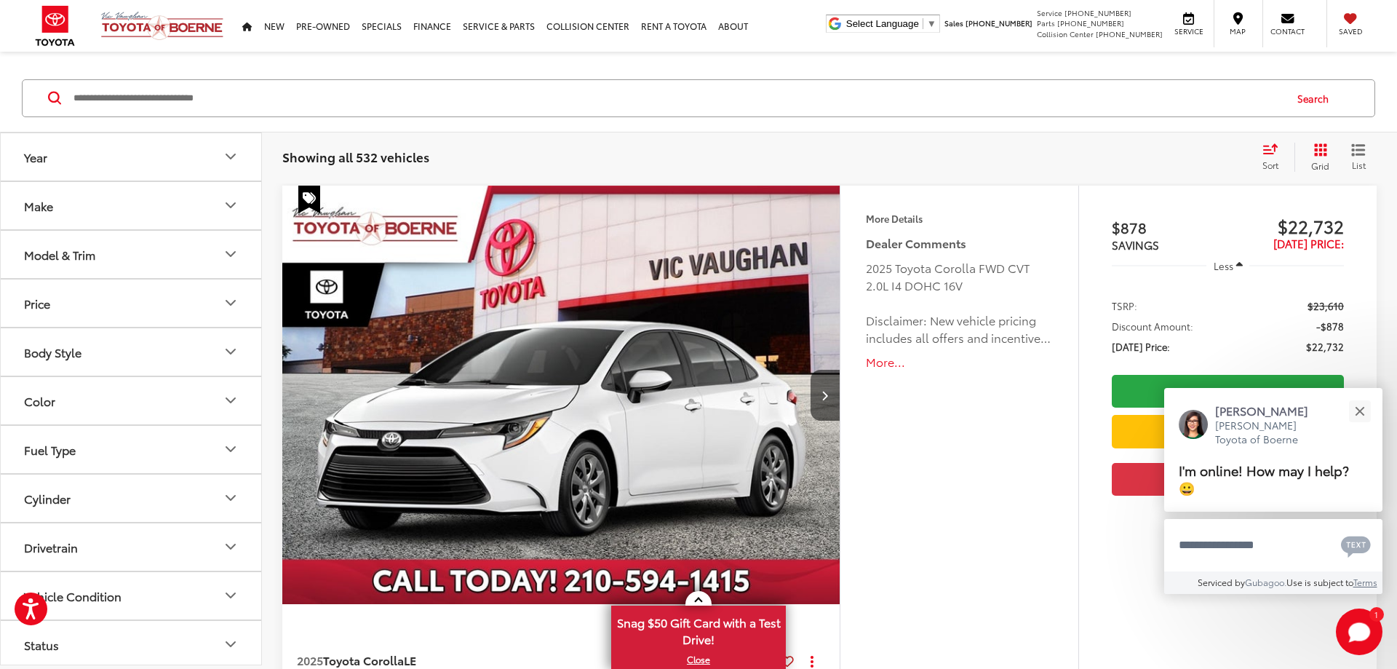
click at [226, 259] on icon "Model & Trim" at bounding box center [230, 253] width 17 height 17
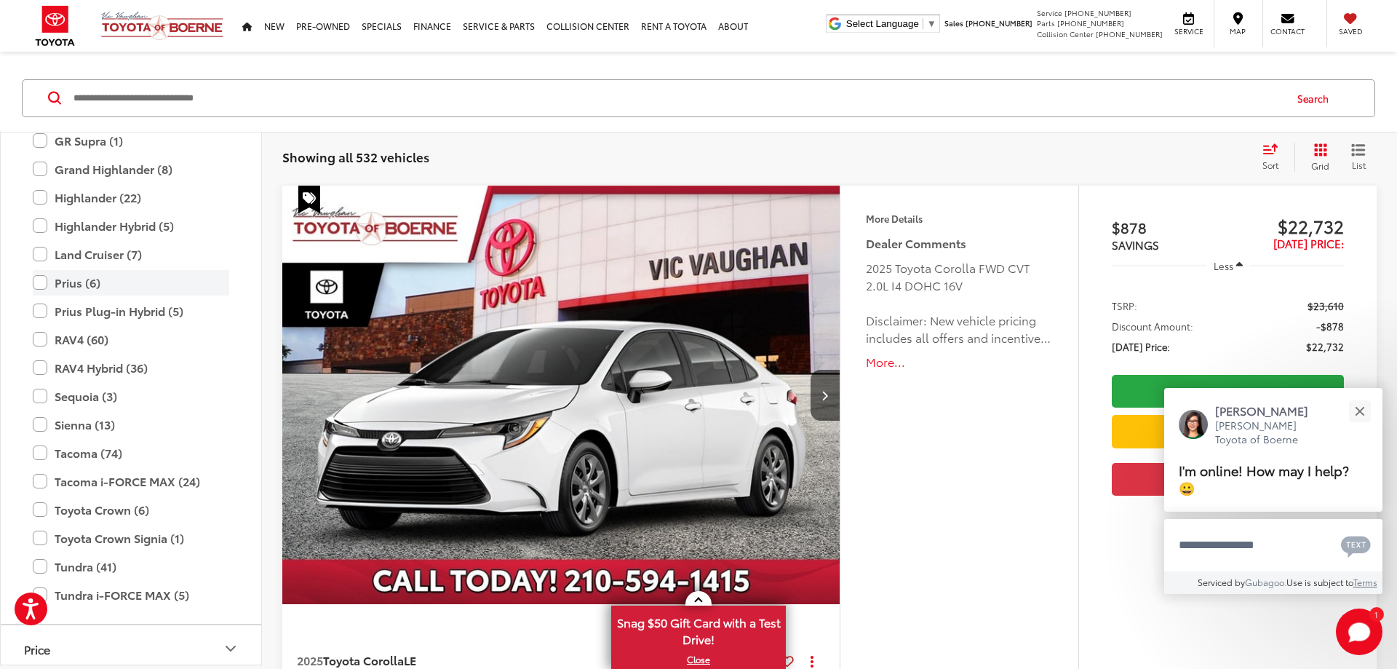
scroll to position [428, 0]
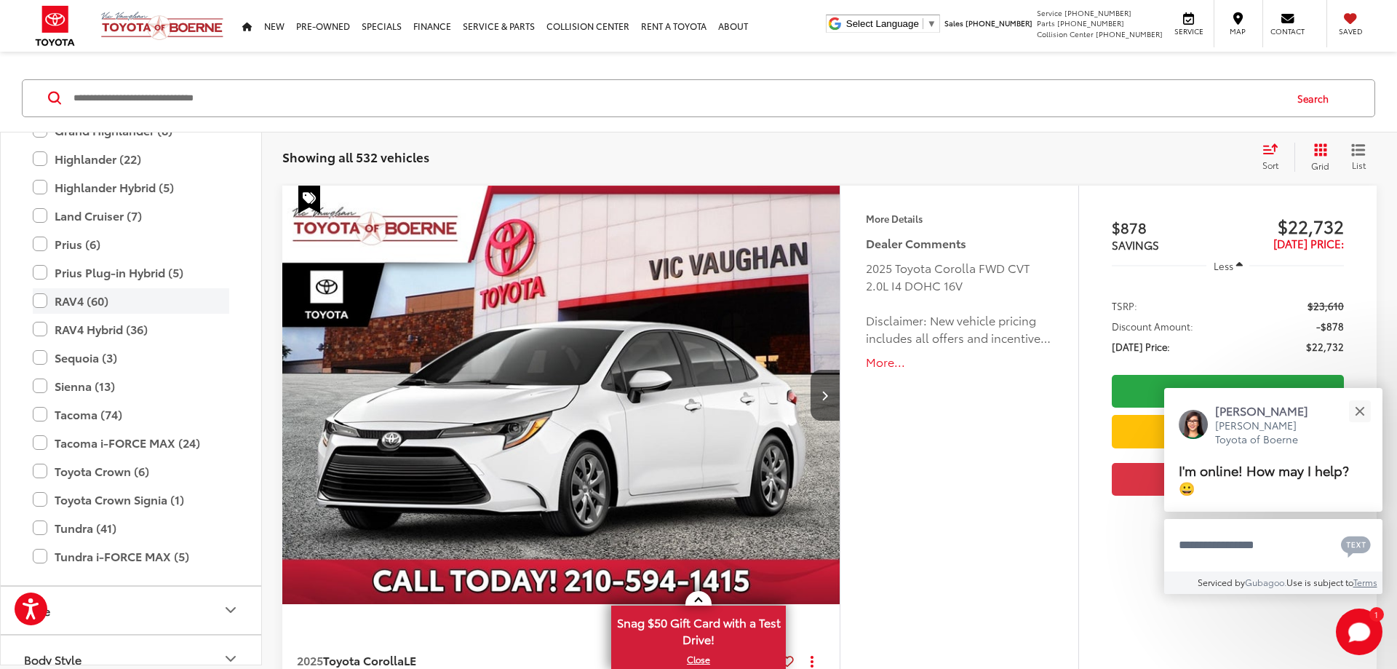
click at [39, 300] on label "RAV4 (60)" at bounding box center [131, 300] width 196 height 25
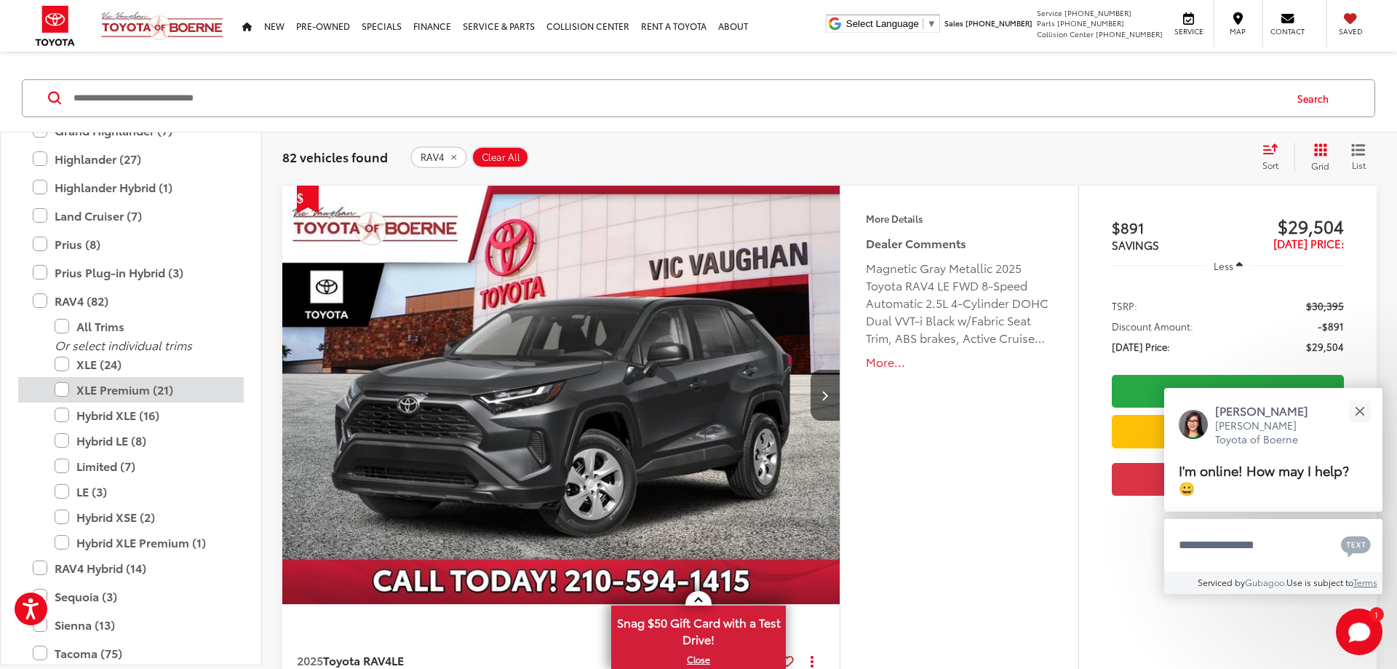
click at [60, 388] on label "XLE Premium (21)" at bounding box center [142, 389] width 175 height 25
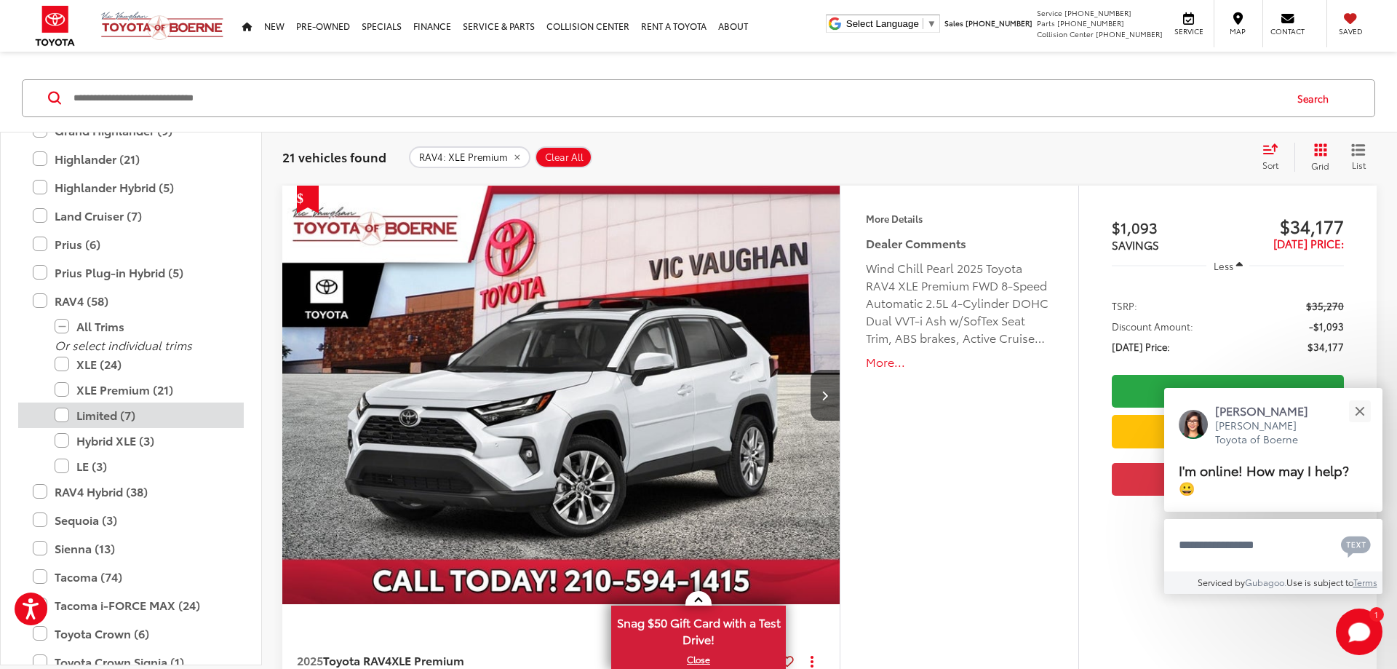
click at [62, 416] on label "Limited (7)" at bounding box center [142, 414] width 175 height 25
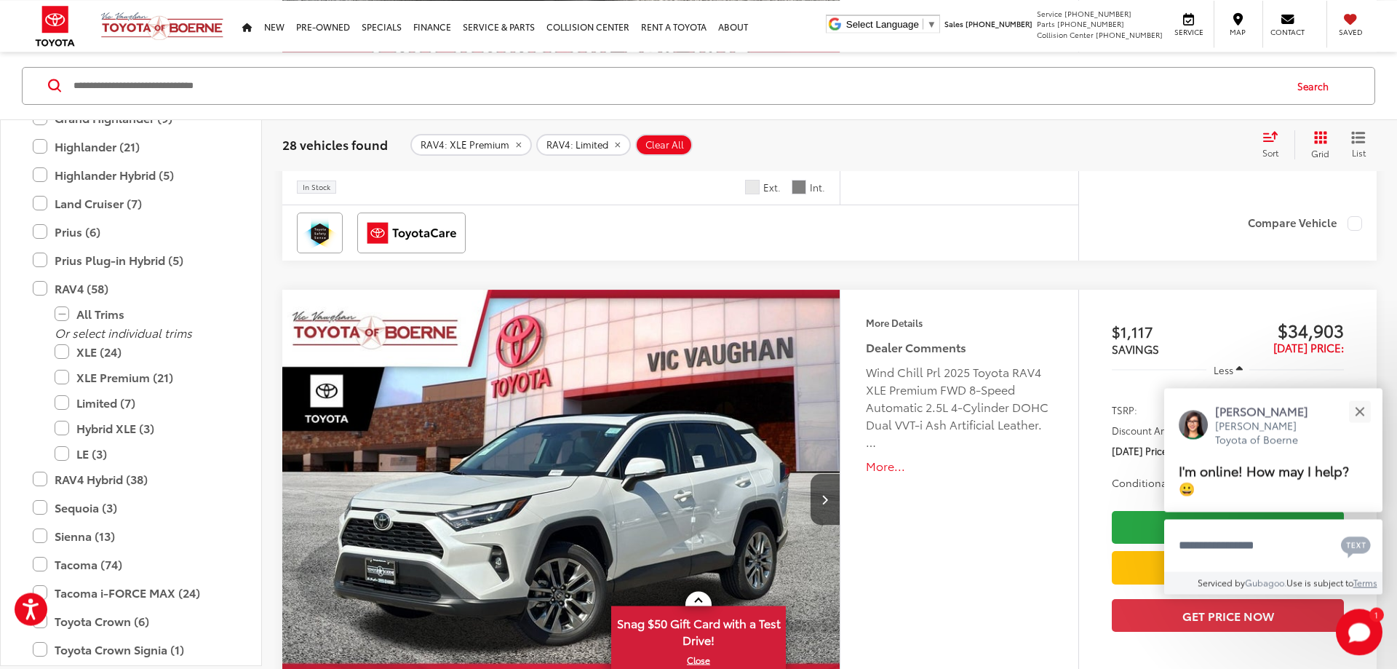
scroll to position [742, 0]
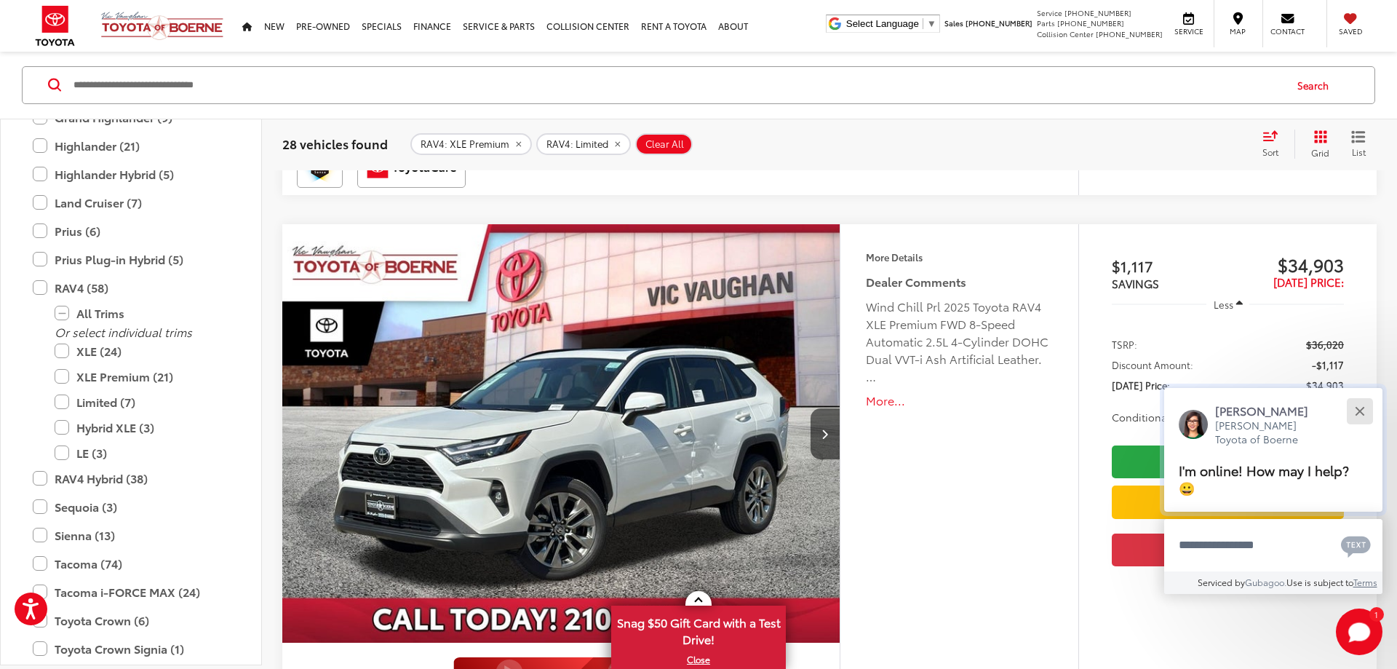
click at [1357, 407] on div "Close" at bounding box center [1358, 410] width 9 height 9
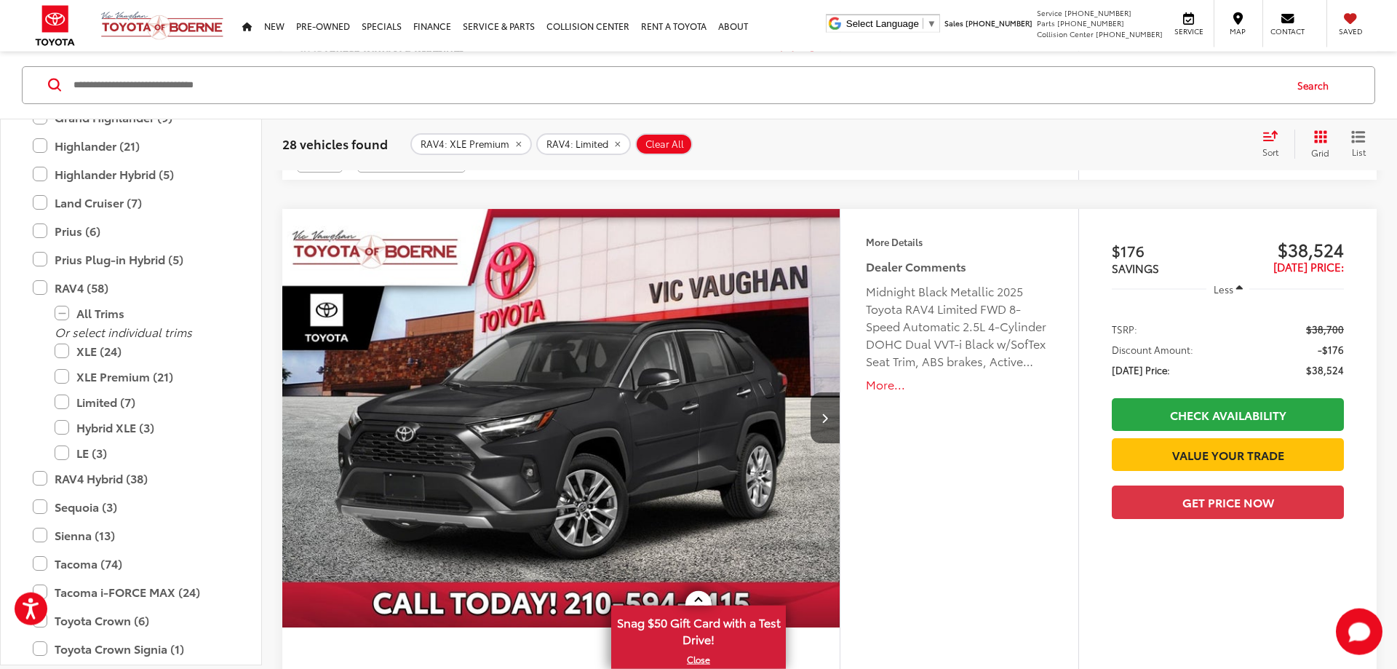
scroll to position [3413, 0]
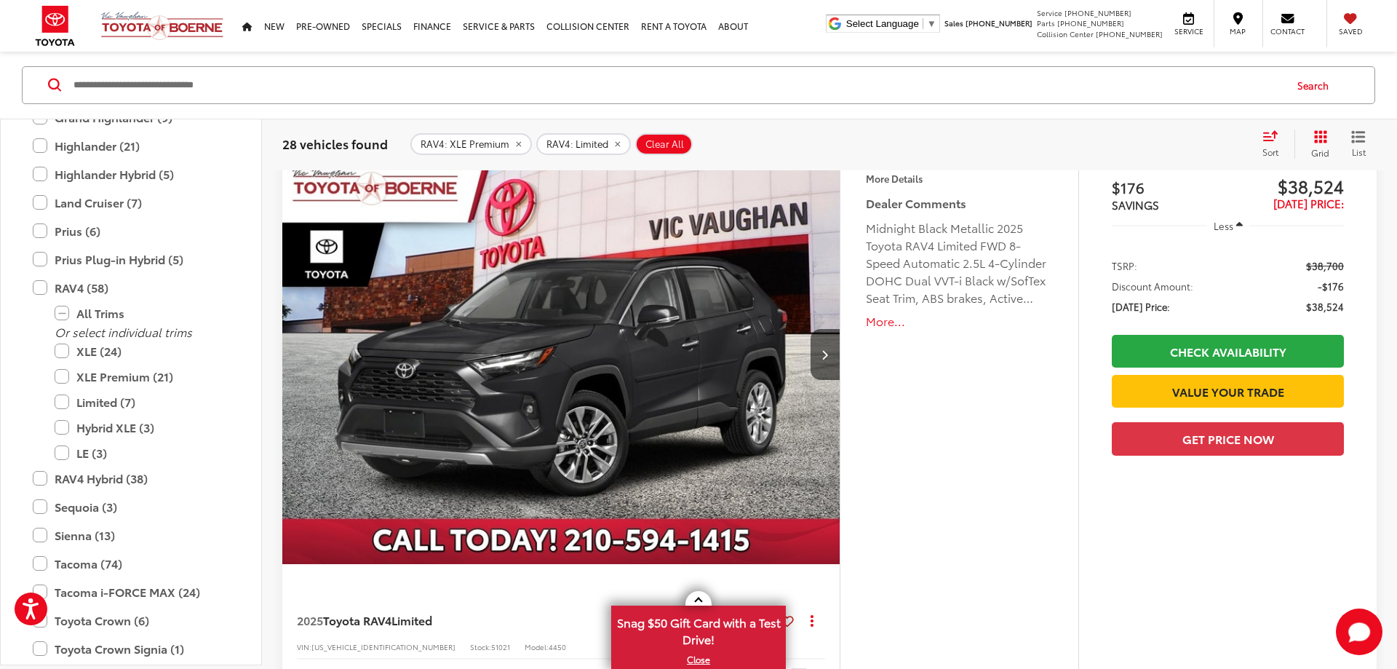
click at [871, 319] on button "More..." at bounding box center [959, 321] width 187 height 17
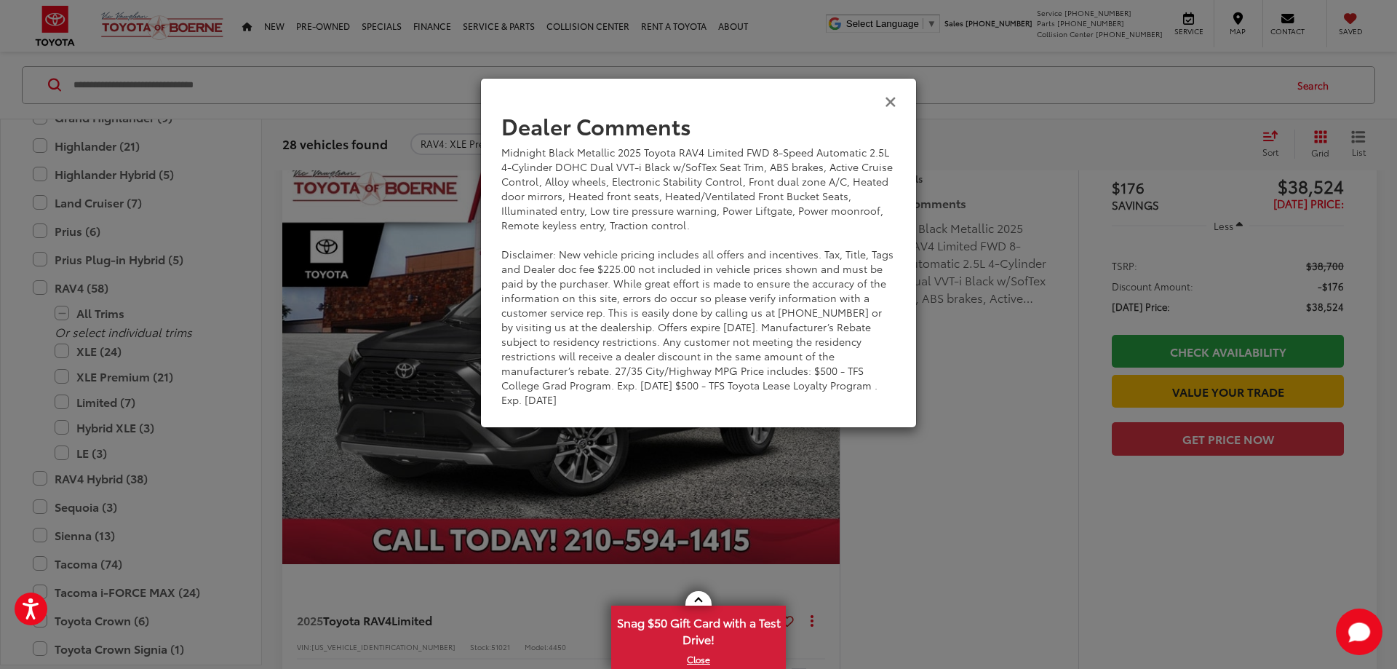
click at [887, 105] on icon "Close" at bounding box center [891, 100] width 12 height 15
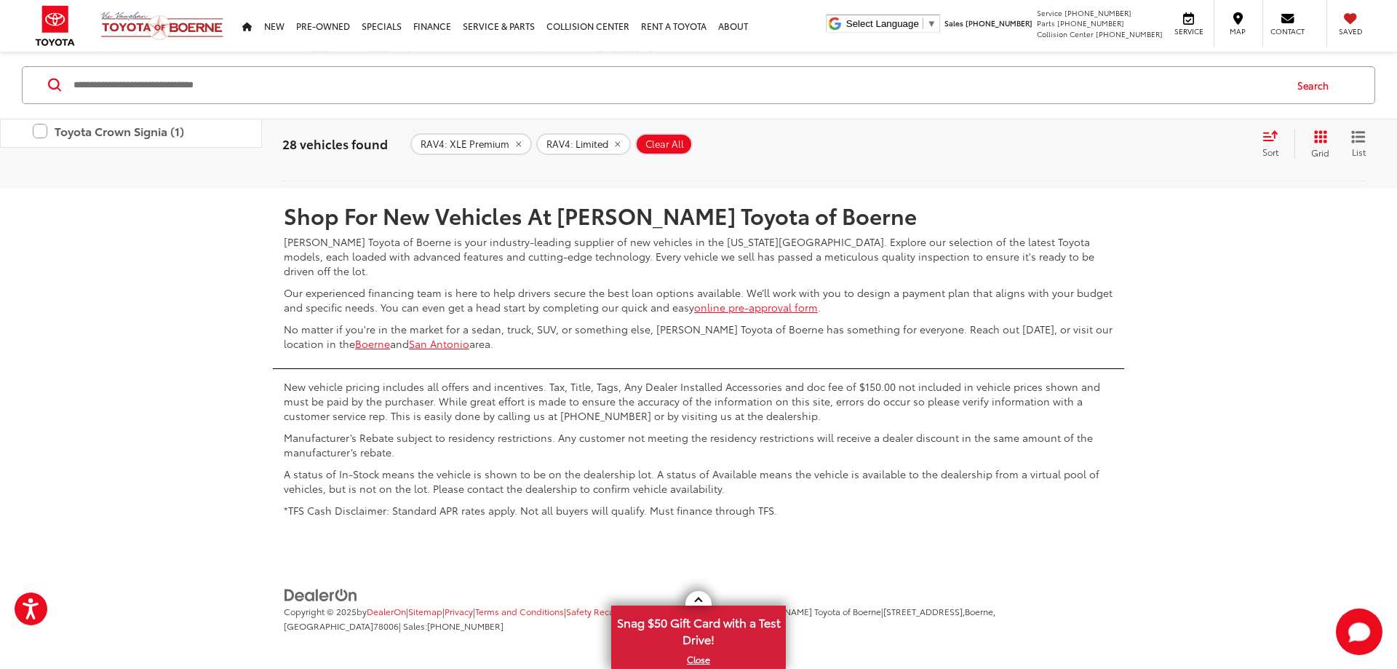
scroll to position [7950, 0]
